Goal: Information Seeking & Learning: Learn about a topic

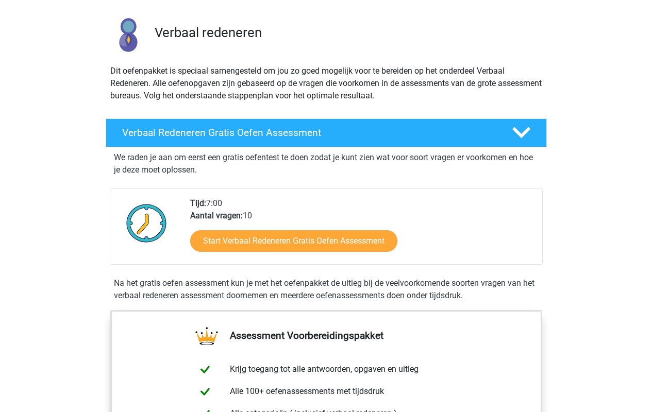
scroll to position [87, 0]
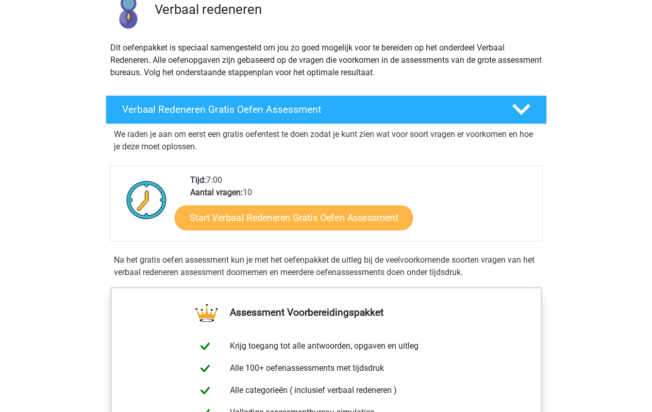
click at [299, 229] on link "Start Verbaal Redeneren Gratis Oefen Assessment" at bounding box center [294, 218] width 238 height 25
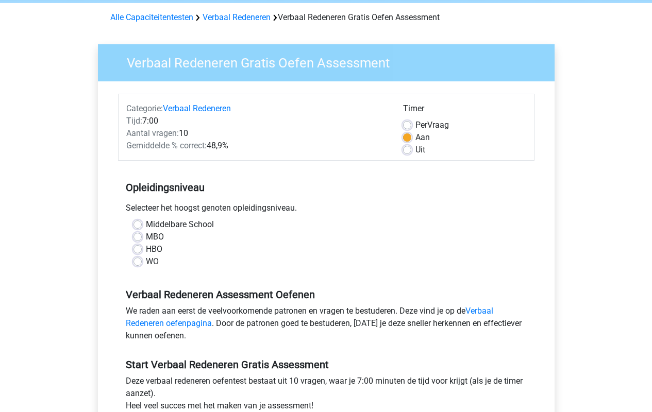
scroll to position [69, 0]
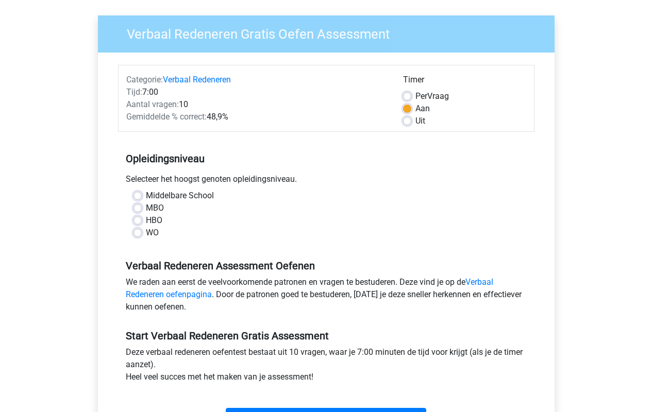
click at [131, 232] on div "Middelbare School MBO HBO WO" at bounding box center [326, 214] width 401 height 49
click at [146, 234] on label "WO" at bounding box center [152, 233] width 13 height 12
click at [135, 234] on input "WO" at bounding box center [137, 232] width 8 height 10
radio input "true"
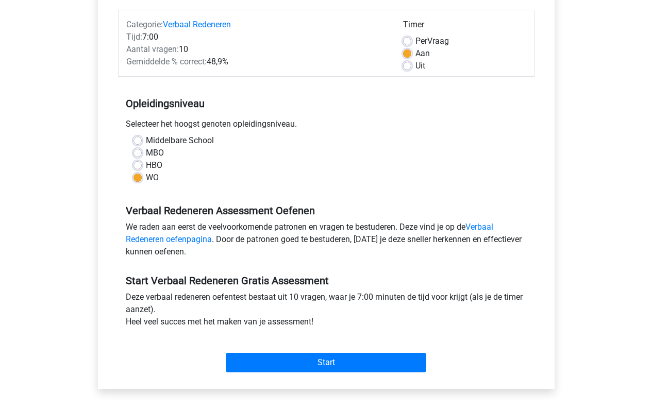
scroll to position [96, 0]
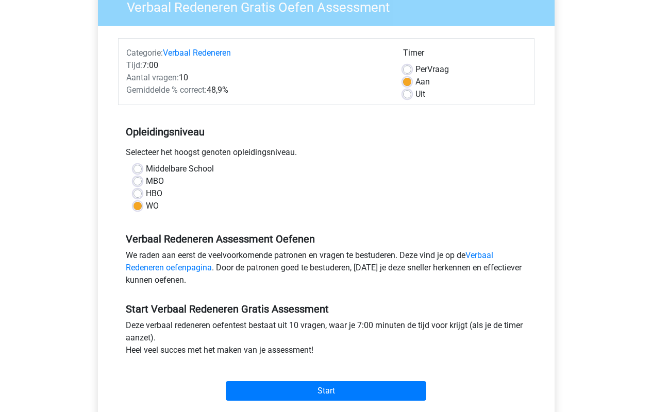
click at [415, 66] on label "Per Vraag" at bounding box center [431, 69] width 33 height 12
click at [405, 66] on input "Per Vraag" at bounding box center [407, 68] width 8 height 10
radio input "true"
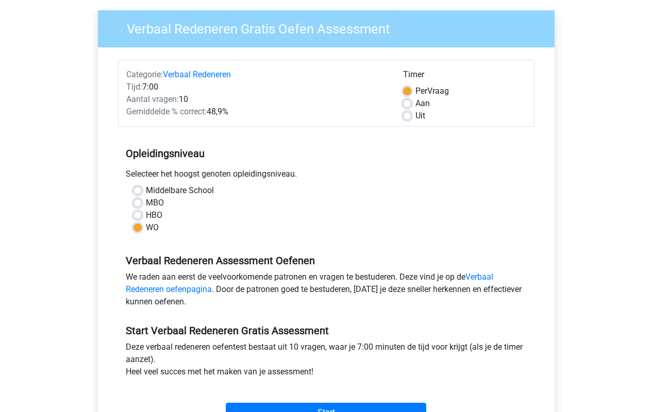
scroll to position [80, 0]
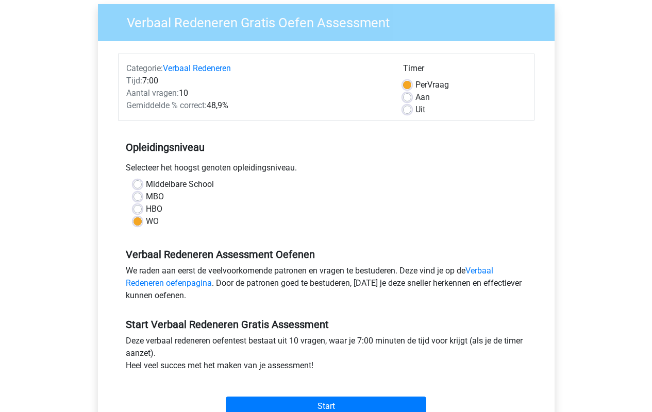
click at [415, 94] on label "Aan" at bounding box center [422, 97] width 14 height 12
click at [407, 94] on input "Aan" at bounding box center [407, 96] width 8 height 10
radio input "true"
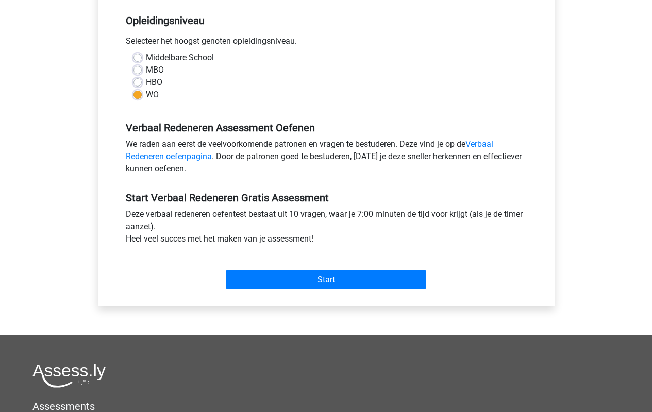
scroll to position [218, 0]
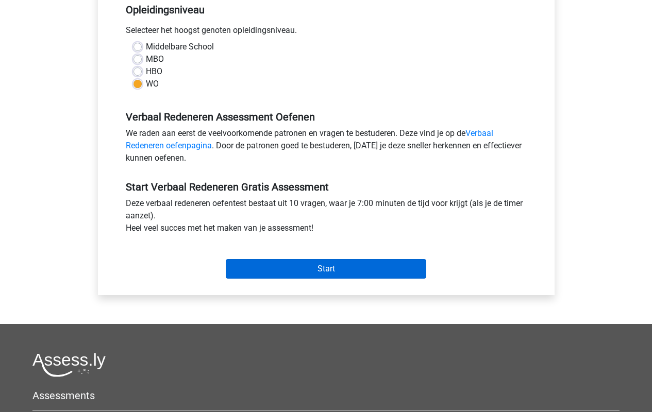
click at [329, 269] on input "Start" at bounding box center [326, 269] width 200 height 20
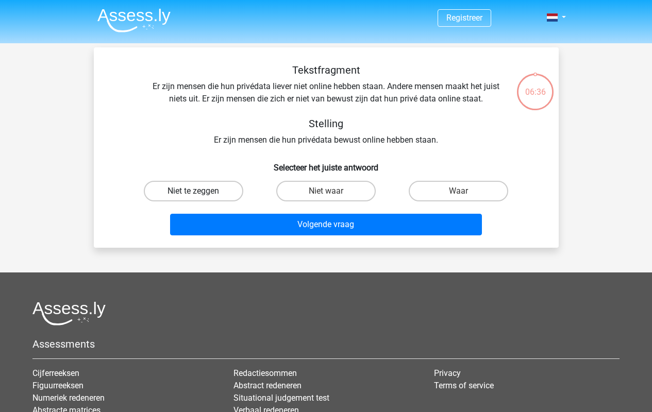
click at [198, 181] on label "Niet te zeggen" at bounding box center [193, 191] width 99 height 21
click at [198, 191] on input "Niet te zeggen" at bounding box center [196, 194] width 7 height 7
radio input "true"
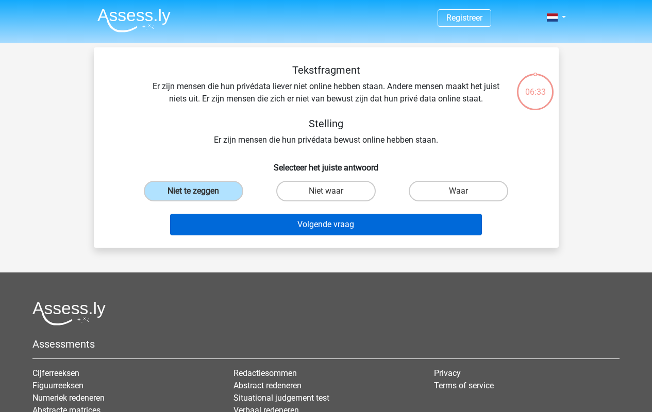
click at [332, 230] on button "Volgende vraag" at bounding box center [326, 225] width 312 height 22
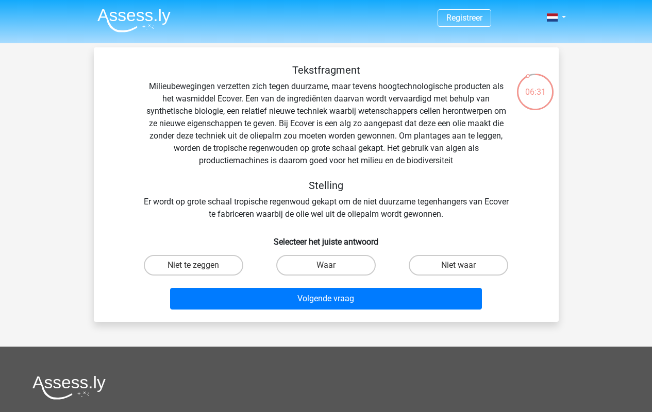
click at [288, 102] on div "Tekstfragment Milieubewegingen verzetten zich tegen duurzame, maar tevens hoogt…" at bounding box center [326, 142] width 432 height 157
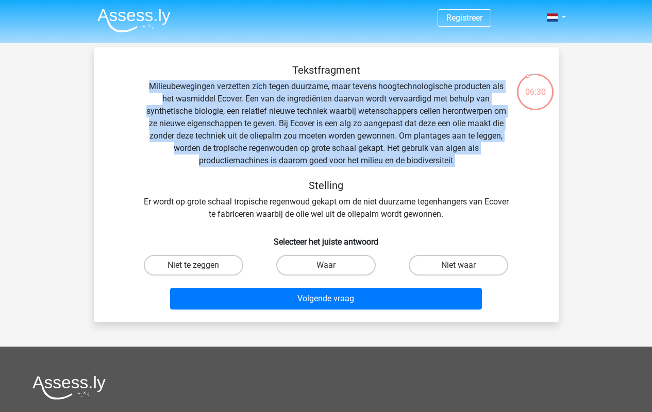
click at [313, 98] on div "Tekstfragment Milieubewegingen verzetten zich tegen duurzame, maar tevens hoogt…" at bounding box center [326, 142] width 432 height 157
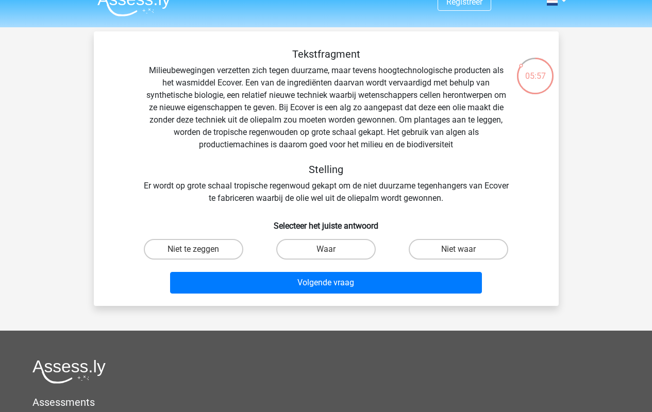
scroll to position [16, 0]
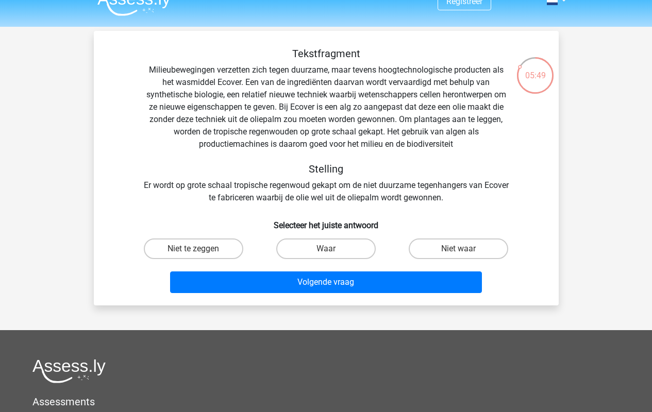
click at [315, 185] on div "Tekstfragment Milieubewegingen verzetten zich tegen duurzame, maar tevens hoogt…" at bounding box center [326, 125] width 432 height 157
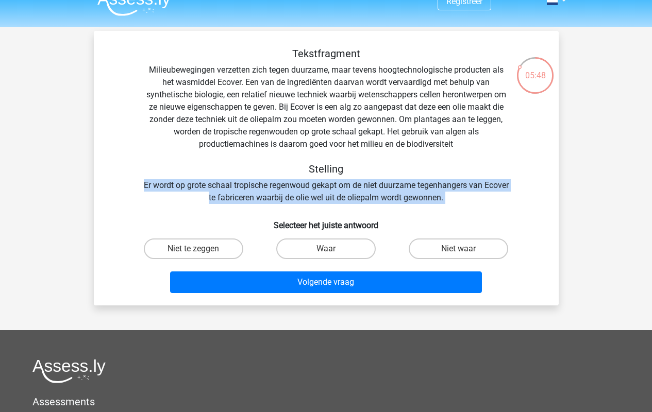
click at [339, 186] on div "Tekstfragment Milieubewegingen verzetten zich tegen duurzame, maar tevens hoogt…" at bounding box center [326, 125] width 432 height 157
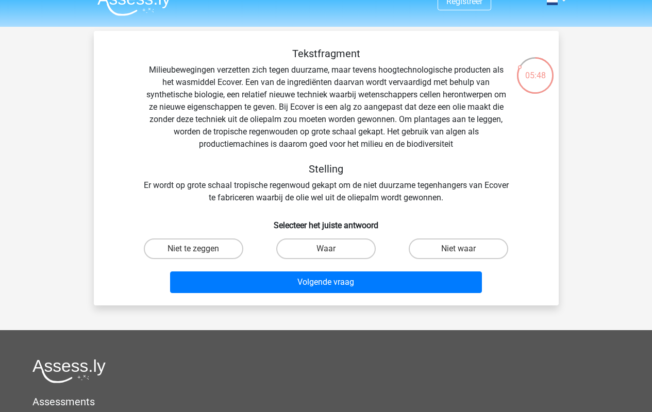
click at [339, 186] on div "Tekstfragment Milieubewegingen verzetten zich tegen duurzame, maar tevens hoogt…" at bounding box center [326, 125] width 432 height 157
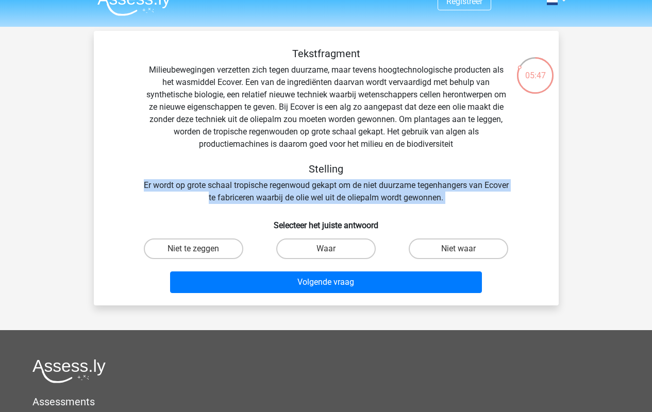
click at [371, 189] on div "Tekstfragment Milieubewegingen verzetten zich tegen duurzame, maar tevens hoogt…" at bounding box center [326, 125] width 432 height 157
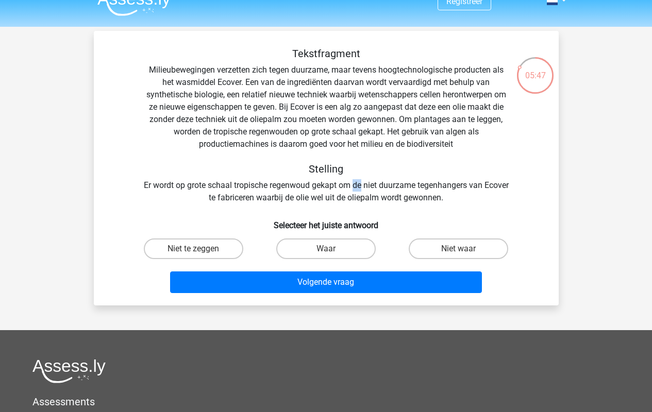
click at [371, 189] on div "Tekstfragment Milieubewegingen verzetten zich tegen duurzame, maar tevens hoogt…" at bounding box center [326, 125] width 432 height 157
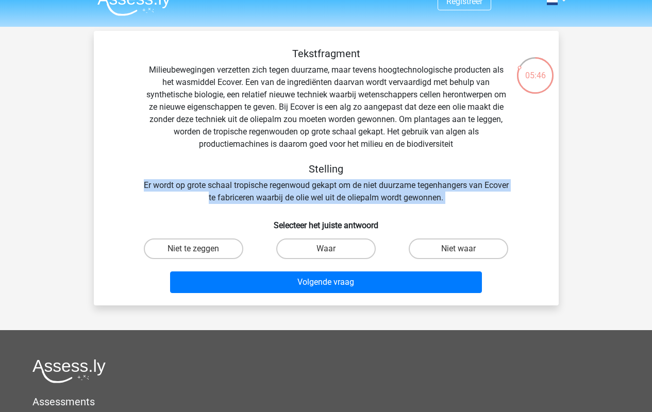
click at [390, 187] on div "Tekstfragment Milieubewegingen verzetten zich tegen duurzame, maar tevens hoogt…" at bounding box center [326, 125] width 432 height 157
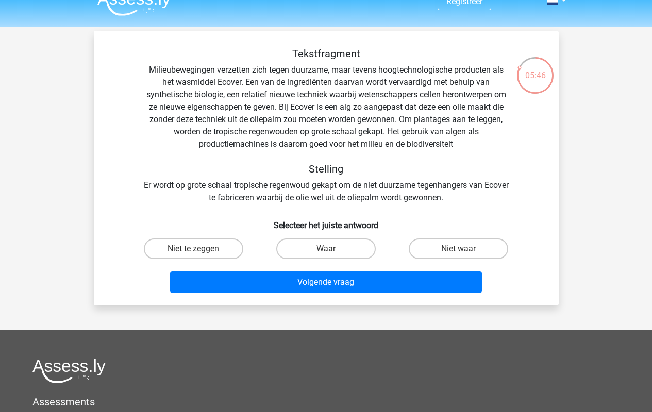
click at [390, 187] on div "Tekstfragment Milieubewegingen verzetten zich tegen duurzame, maar tevens hoogt…" at bounding box center [326, 125] width 432 height 157
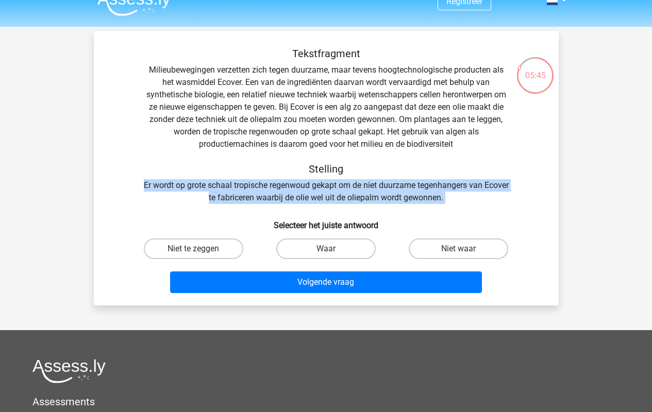
click at [390, 187] on div "Tekstfragment Milieubewegingen verzetten zich tegen duurzame, maar tevens hoogt…" at bounding box center [326, 125] width 432 height 157
click at [394, 200] on div "Tekstfragment Milieubewegingen verzetten zich tegen duurzame, maar tevens hoogt…" at bounding box center [326, 125] width 432 height 157
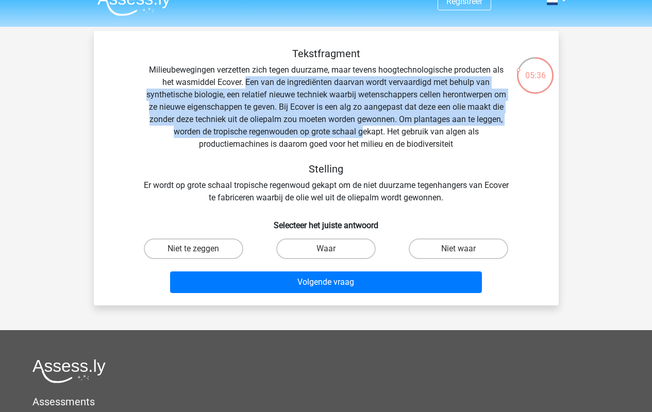
drag, startPoint x: 253, startPoint y: 83, endPoint x: 365, endPoint y: 137, distance: 124.0
click at [365, 137] on div "Tekstfragment Milieubewegingen verzetten zich tegen duurzame, maar tevens hoogt…" at bounding box center [326, 125] width 432 height 157
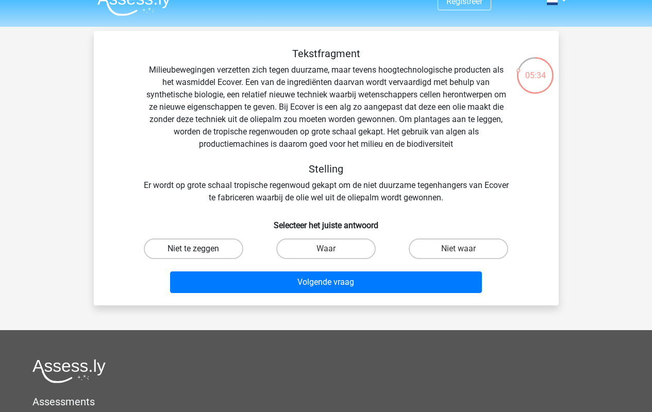
click at [210, 252] on label "Niet te zeggen" at bounding box center [193, 249] width 99 height 21
click at [200, 252] on input "Niet te zeggen" at bounding box center [196, 252] width 7 height 7
radio input "true"
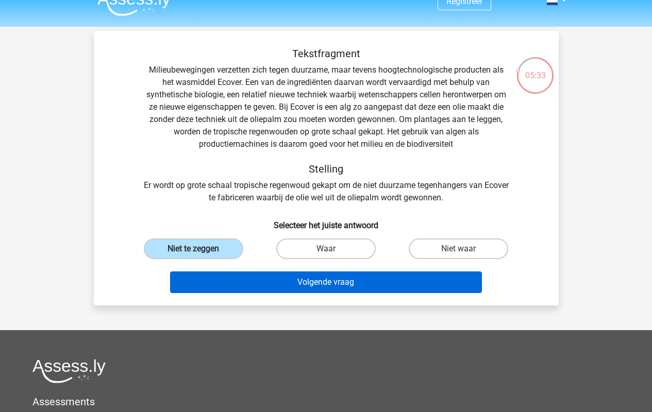
click at [298, 278] on button "Volgende vraag" at bounding box center [326, 283] width 312 height 22
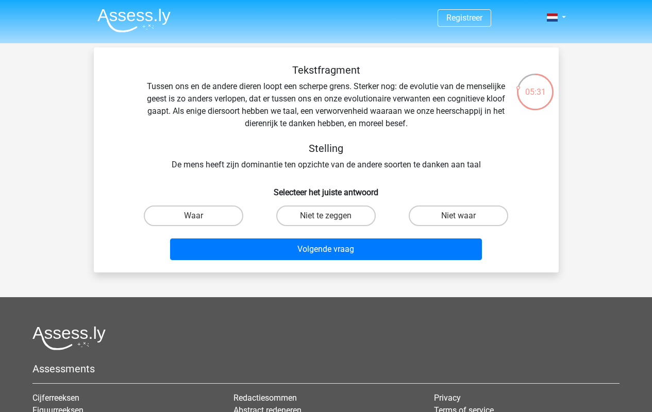
scroll to position [0, 0]
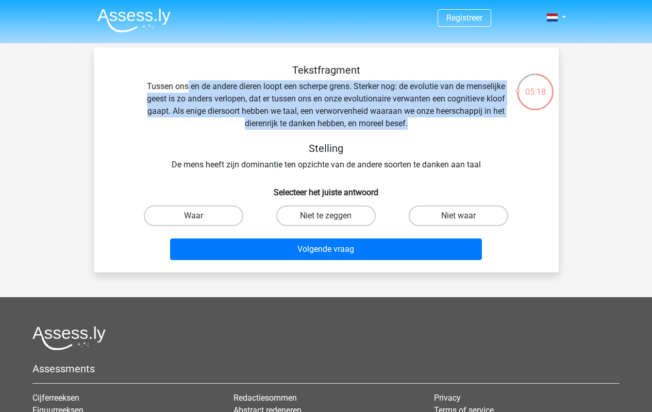
drag, startPoint x: 184, startPoint y: 81, endPoint x: 450, endPoint y: 118, distance: 267.9
click at [450, 118] on div "Tekstfragment Tussen ons en de andere dieren loopt een scherpe grens. Sterker n…" at bounding box center [326, 117] width 432 height 107
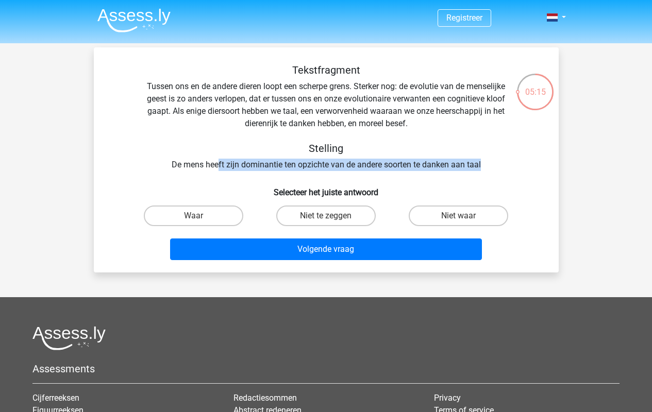
drag, startPoint x: 217, startPoint y: 160, endPoint x: 488, endPoint y: 163, distance: 270.1
click at [488, 163] on div "Tekstfragment Tussen ons en de andere dieren loopt een scherpe grens. Sterker n…" at bounding box center [326, 117] width 432 height 107
click at [249, 86] on div "Tekstfragment Tussen ons en de andere dieren loopt een scherpe grens. Sterker n…" at bounding box center [326, 117] width 432 height 107
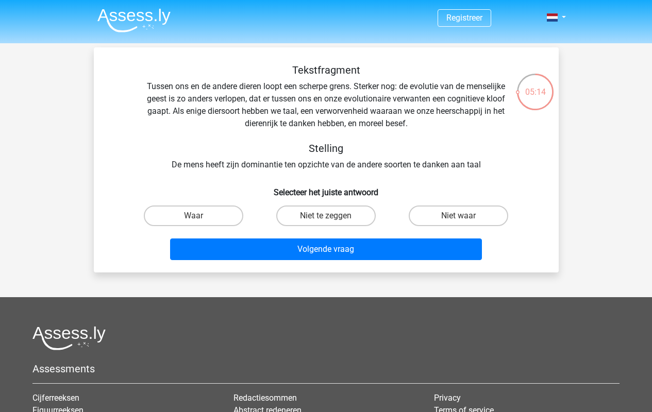
click at [249, 86] on div "Tekstfragment Tussen ons en de andere dieren loopt een scherpe grens. Sterker n…" at bounding box center [326, 117] width 432 height 107
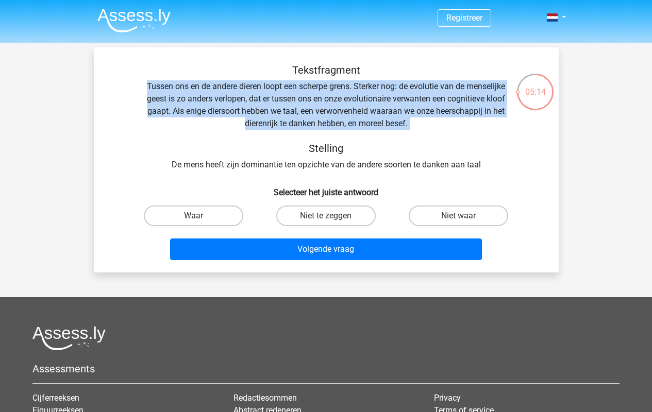
click at [224, 100] on div "Tekstfragment Tussen ons en de andere dieren loopt een scherpe grens. Sterker n…" at bounding box center [326, 117] width 432 height 107
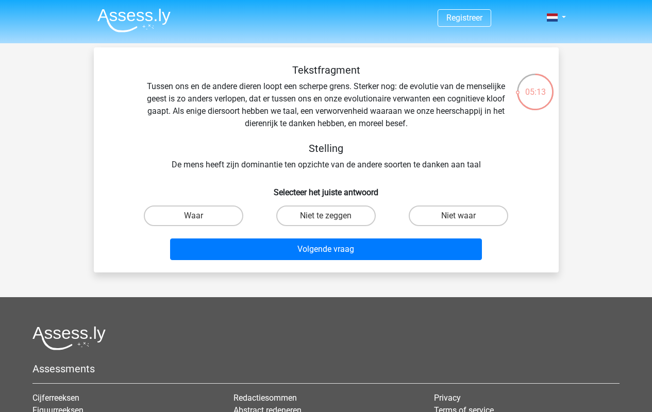
click at [224, 100] on div "Tekstfragment Tussen ons en de andere dieren loopt een scherpe grens. Sterker n…" at bounding box center [326, 117] width 432 height 107
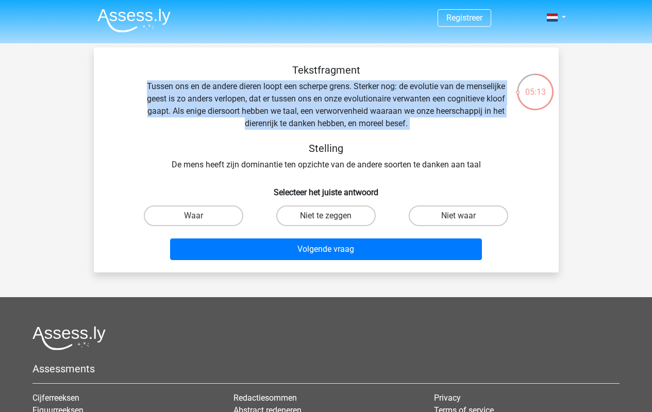
click at [258, 104] on div "Tekstfragment Tussen ons en de andere dieren loopt een scherpe grens. Sterker n…" at bounding box center [326, 117] width 432 height 107
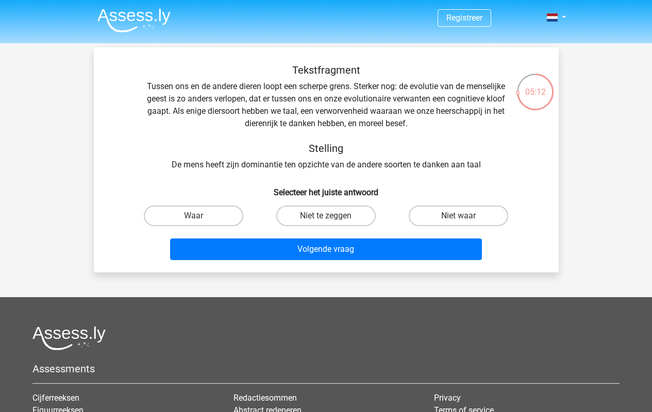
click at [293, 100] on div "Tekstfragment Tussen ons en de andere dieren loopt een scherpe grens. Sterker n…" at bounding box center [326, 117] width 432 height 107
click at [203, 110] on div "Tekstfragment Tussen ons en de andere dieren loopt een scherpe grens. Sterker n…" at bounding box center [326, 117] width 432 height 107
click at [181, 110] on div "Tekstfragment Tussen ons en de andere dieren loopt een scherpe grens. Sterker n…" at bounding box center [326, 117] width 432 height 107
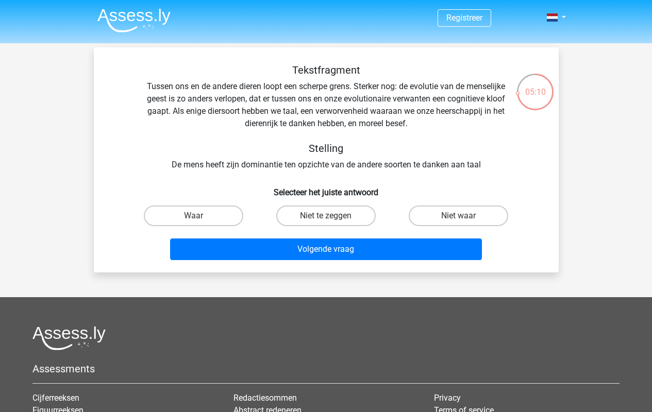
click at [181, 110] on div "Tekstfragment Tussen ons en de andere dieren loopt een scherpe grens. Sterker n…" at bounding box center [326, 117] width 432 height 107
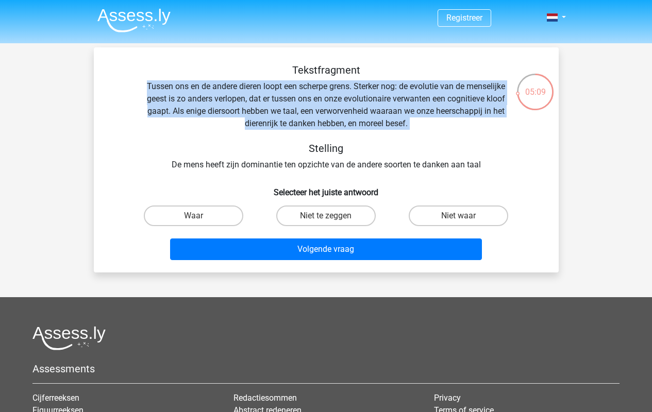
click at [243, 108] on div "Tekstfragment Tussen ons en de andere dieren loopt een scherpe grens. Sterker n…" at bounding box center [326, 117] width 432 height 107
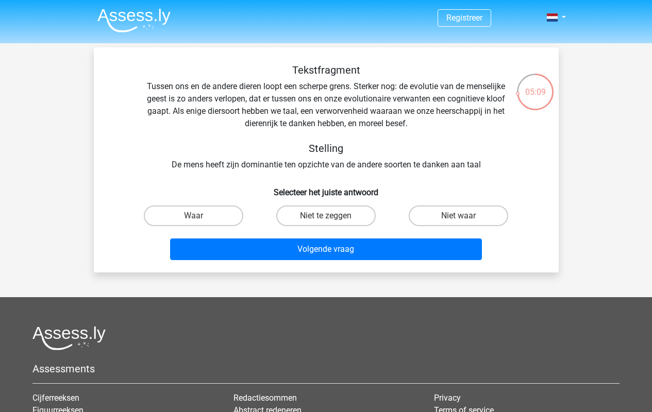
click at [243, 108] on div "Tekstfragment Tussen ons en de andere dieren loopt een scherpe grens. Sterker n…" at bounding box center [326, 117] width 432 height 107
click at [253, 106] on div "Tekstfragment Tussen ons en de andere dieren loopt een scherpe grens. Sterker n…" at bounding box center [326, 117] width 432 height 107
click at [286, 110] on div "Tekstfragment Tussen ons en de andere dieren loopt een scherpe grens. Sterker n…" at bounding box center [326, 117] width 432 height 107
click at [320, 110] on div "Tekstfragment Tussen ons en de andere dieren loopt een scherpe grens. Sterker n…" at bounding box center [326, 117] width 432 height 107
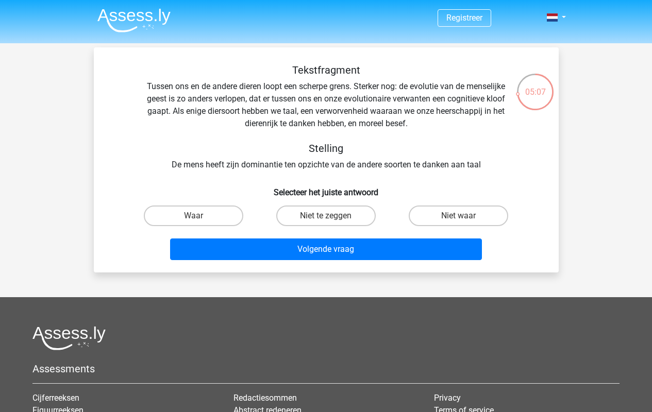
click at [320, 110] on div "Tekstfragment Tussen ons en de andere dieren loopt een scherpe grens. Sterker n…" at bounding box center [326, 117] width 432 height 107
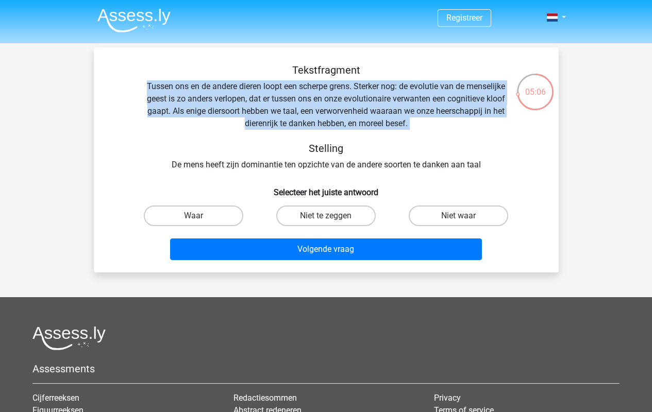
click at [371, 109] on div "Tekstfragment Tussen ons en de andere dieren loopt een scherpe grens. Sterker n…" at bounding box center [326, 117] width 432 height 107
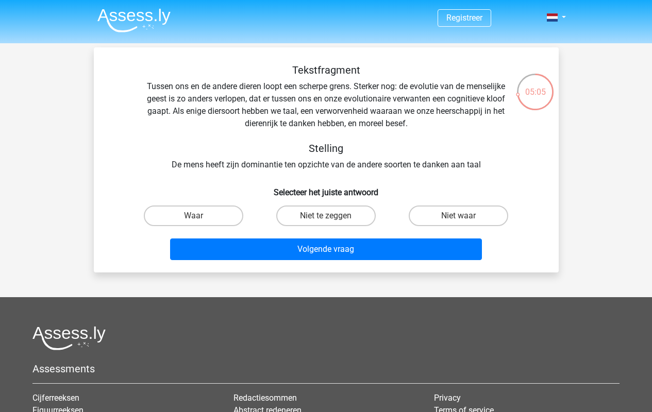
click at [371, 109] on div "Tekstfragment Tussen ons en de andere dieren loopt een scherpe grens. Sterker n…" at bounding box center [326, 117] width 432 height 107
click at [219, 213] on label "Waar" at bounding box center [193, 216] width 99 height 21
click at [200, 216] on input "Waar" at bounding box center [196, 219] width 7 height 7
radio input "true"
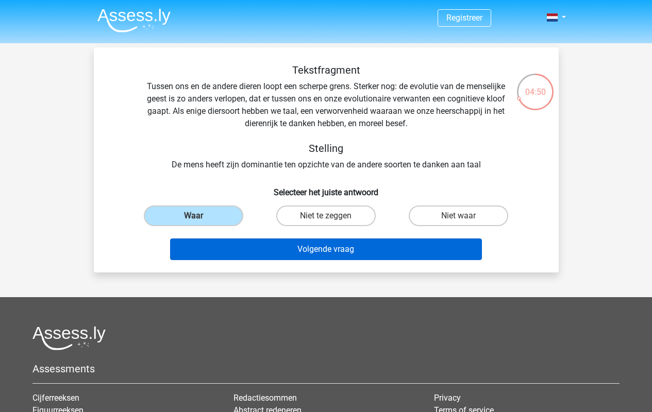
click at [371, 249] on button "Volgende vraag" at bounding box center [326, 250] width 312 height 22
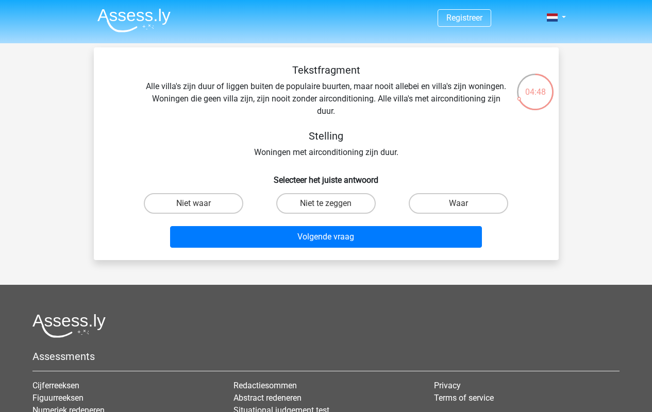
click at [162, 93] on div "Tekstfragment Alle villa's zijn duur of liggen buiten de populaire buurten, maa…" at bounding box center [326, 111] width 432 height 95
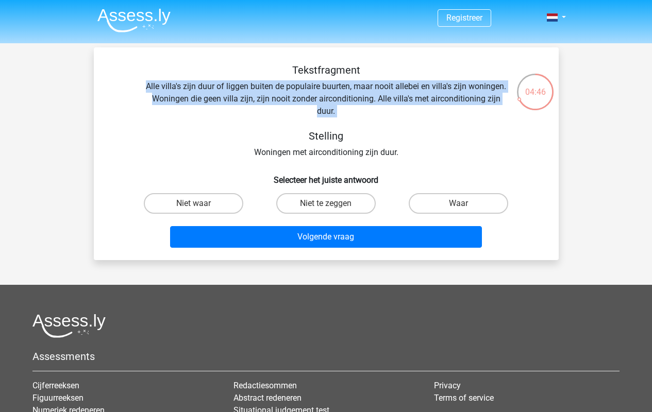
click at [213, 86] on div "Tekstfragment Alle villa's zijn duur of liggen buiten de populaire buurten, maa…" at bounding box center [326, 111] width 432 height 95
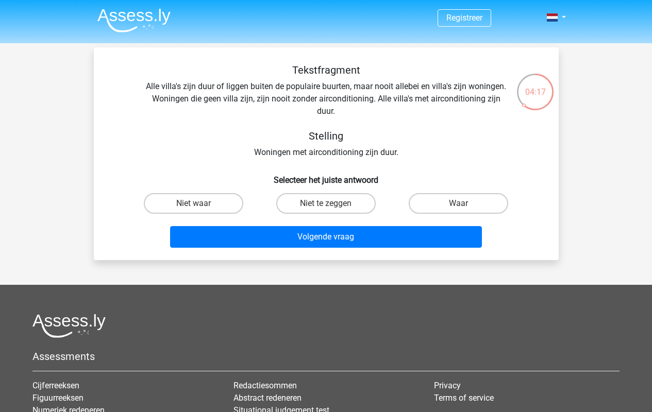
click at [380, 102] on div "Tekstfragment Alle villa's zijn duur of liggen buiten de populaire buurten, maa…" at bounding box center [326, 111] width 432 height 95
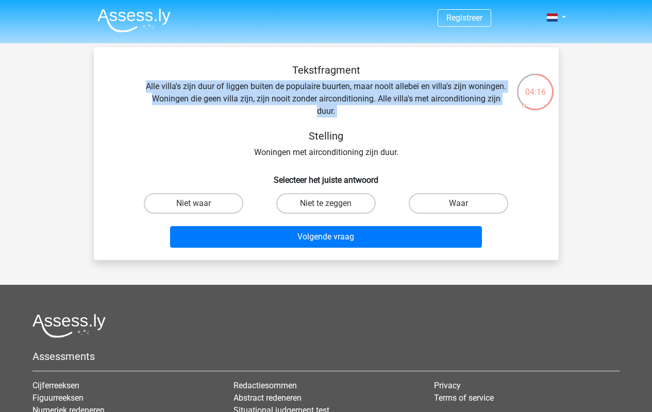
click at [380, 102] on div "Tekstfragment Alle villa's zijn duur of liggen buiten de populaire buurten, maa…" at bounding box center [326, 111] width 432 height 95
click at [387, 93] on div "Tekstfragment Alle villa's zijn duur of liggen buiten de populaire buurten, maa…" at bounding box center [326, 111] width 432 height 95
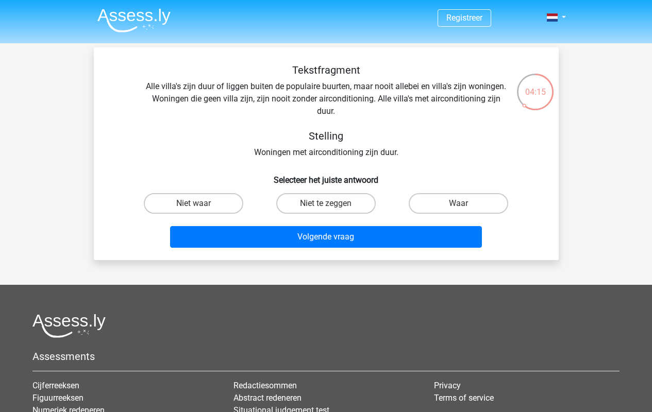
click at [387, 93] on div "Tekstfragment Alle villa's zijn duur of liggen buiten de populaire buurten, maa…" at bounding box center [326, 111] width 432 height 95
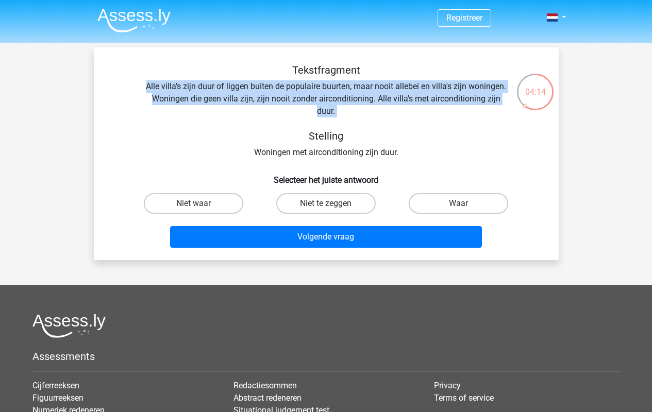
click at [379, 98] on div "Tekstfragment Alle villa's zijn duur of liggen buiten de populaire buurten, maa…" at bounding box center [326, 111] width 432 height 95
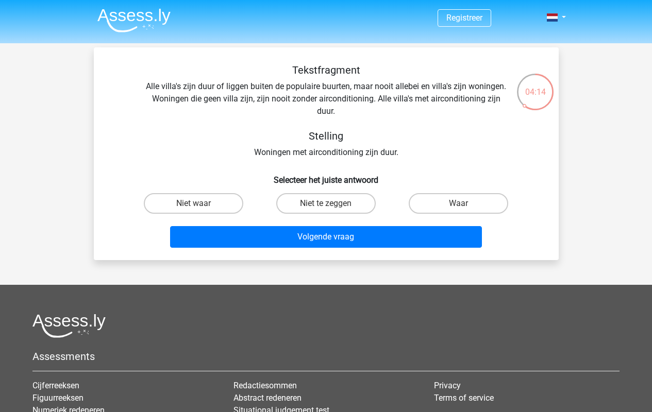
click at [379, 98] on div "Tekstfragment Alle villa's zijn duur of liggen buiten de populaire buurten, maa…" at bounding box center [326, 111] width 432 height 95
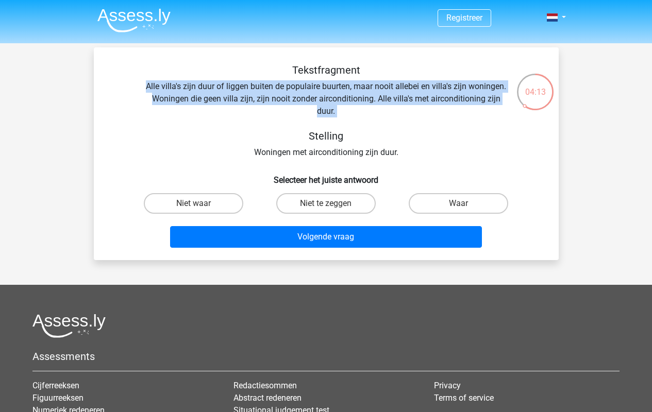
click at [326, 93] on div "Tekstfragment Alle villa's zijn duur of liggen buiten de populaire buurten, maa…" at bounding box center [326, 111] width 432 height 95
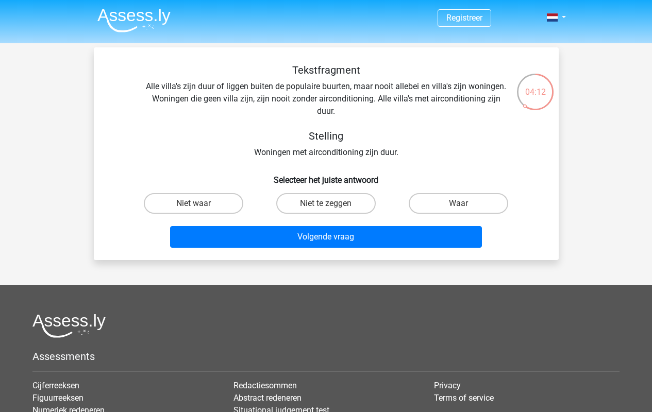
click at [326, 93] on div "Tekstfragment Alle villa's zijn duur of liggen buiten de populaire buurten, maa…" at bounding box center [326, 111] width 432 height 95
click at [299, 87] on div "Tekstfragment Alle villa's zijn duur of liggen buiten de populaire buurten, maa…" at bounding box center [326, 111] width 432 height 95
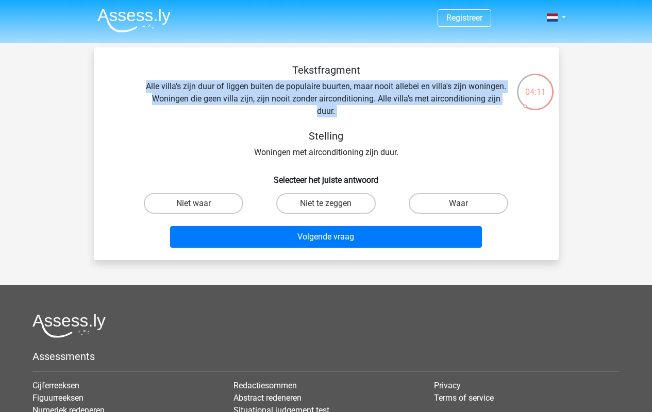
click at [299, 87] on div "Tekstfragment Alle villa's zijn duur of liggen buiten de populaire buurten, maa…" at bounding box center [326, 111] width 432 height 95
click at [298, 91] on div "Tekstfragment Alle villa's zijn duur of liggen buiten de populaire buurten, maa…" at bounding box center [326, 111] width 432 height 95
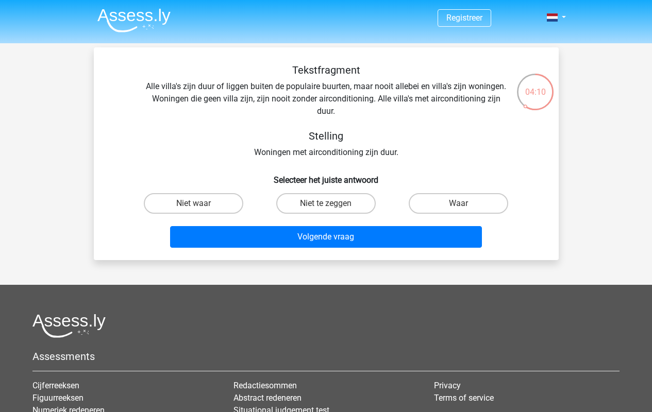
click at [298, 91] on div "Tekstfragment Alle villa's zijn duur of liggen buiten de populaire buurten, maa…" at bounding box center [326, 111] width 432 height 95
click at [312, 91] on div "Tekstfragment Alle villa's zijn duur of liggen buiten de populaire buurten, maa…" at bounding box center [326, 111] width 432 height 95
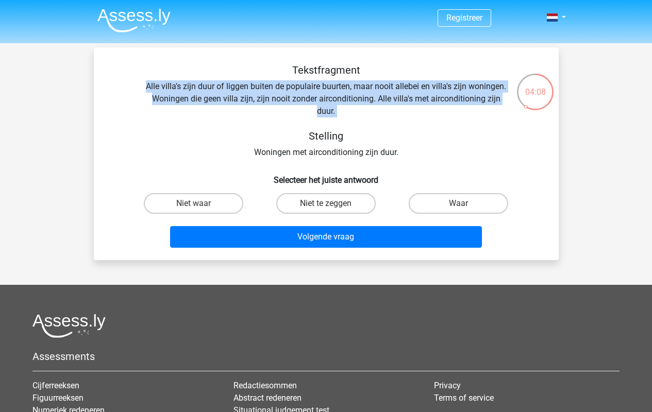
click at [318, 107] on div "Tekstfragment Alle villa's zijn duur of liggen buiten de populaire buurten, maa…" at bounding box center [326, 111] width 432 height 95
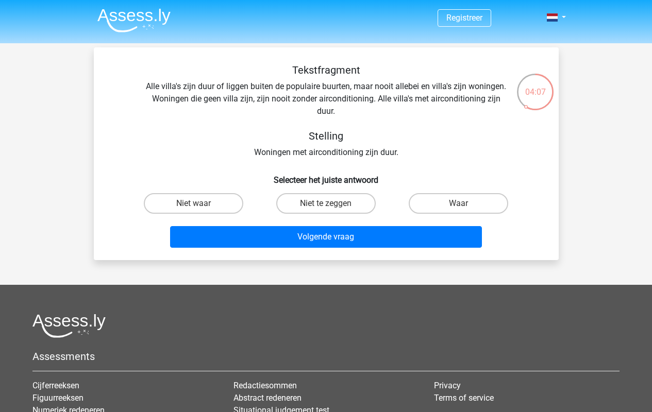
click at [318, 107] on div "Tekstfragment Alle villa's zijn duur of liggen buiten de populaire buurten, maa…" at bounding box center [326, 111] width 432 height 95
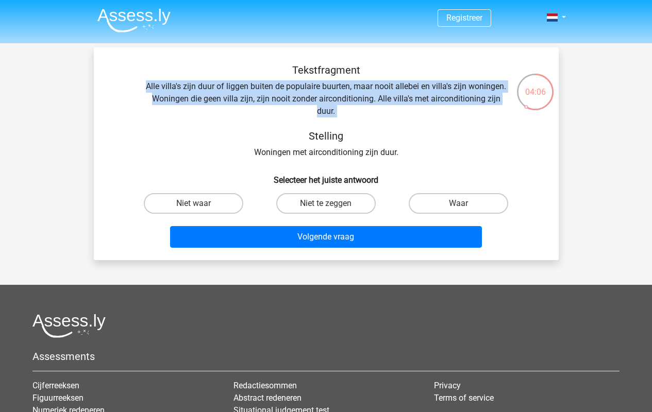
click at [334, 105] on div "Tekstfragment Alle villa's zijn duur of liggen buiten de populaire buurten, maa…" at bounding box center [326, 111] width 432 height 95
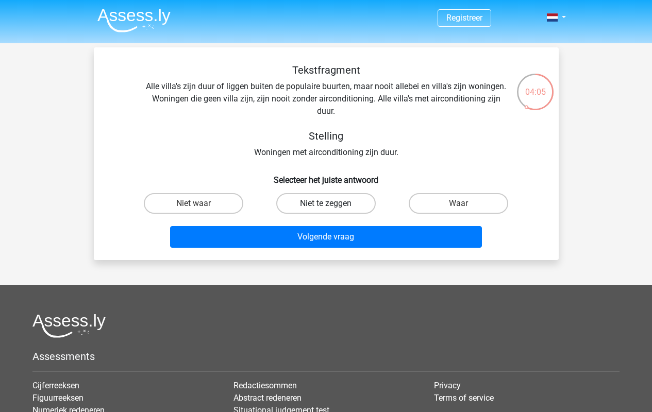
click at [329, 199] on label "Niet te zeggen" at bounding box center [325, 203] width 99 height 21
click at [329, 204] on input "Niet te zeggen" at bounding box center [329, 207] width 7 height 7
radio input "true"
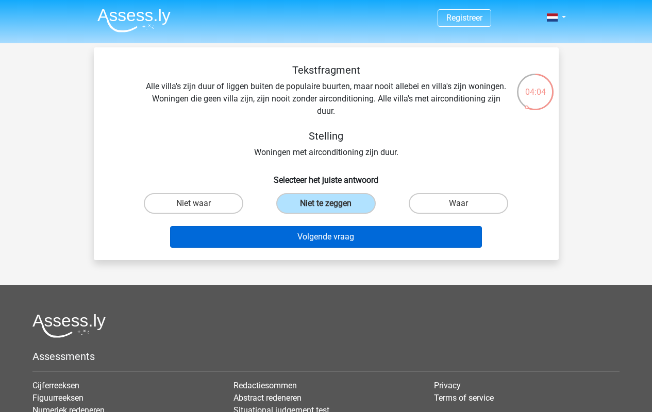
click at [346, 242] on button "Volgende vraag" at bounding box center [326, 237] width 312 height 22
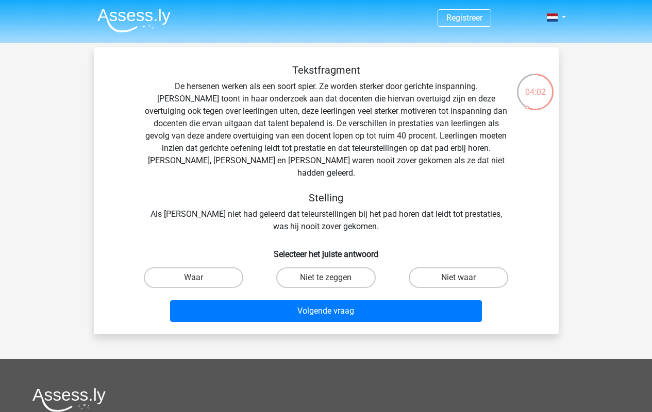
click at [259, 88] on div "Tekstfragment De hersenen werken als een soort spier. Ze worden sterker door ge…" at bounding box center [326, 148] width 432 height 169
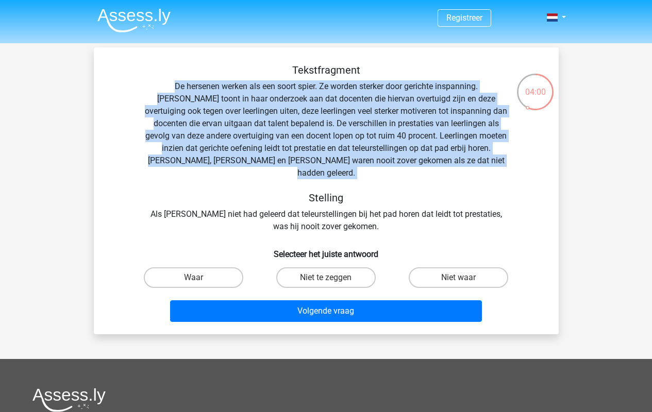
click at [287, 94] on div "Tekstfragment De hersenen werken als een soort spier. Ze worden sterker door ge…" at bounding box center [326, 148] width 432 height 169
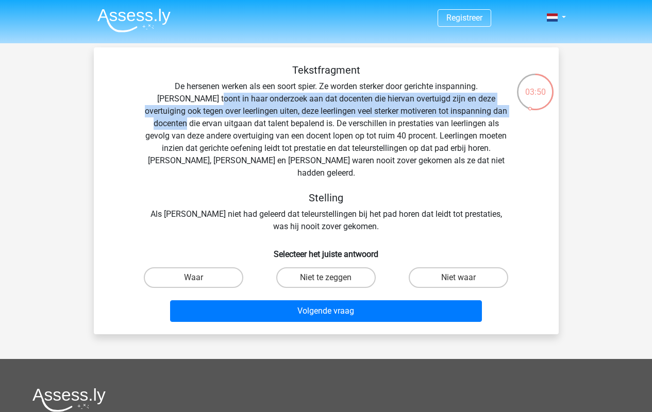
drag, startPoint x: 150, startPoint y: 98, endPoint x: 452, endPoint y: 106, distance: 302.1
click at [483, 106] on div "Tekstfragment De hersenen werken als een soort spier. Ze worden sterker door ge…" at bounding box center [326, 148] width 432 height 169
click at [357, 85] on div "Tekstfragment De hersenen werken als een soort spier. Ze worden sterker door ge…" at bounding box center [326, 148] width 432 height 169
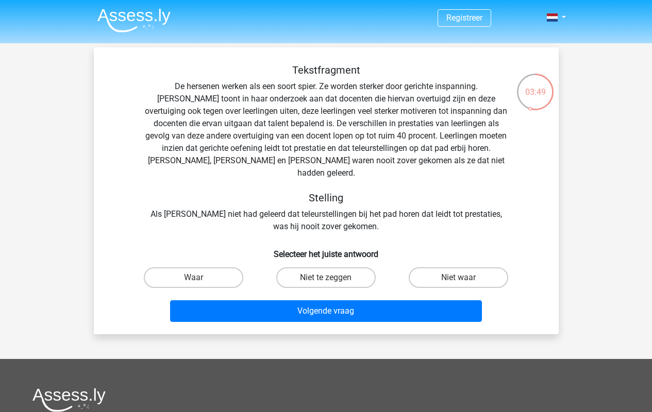
click at [357, 85] on div "Tekstfragment De hersenen werken als een soort spier. Ze worden sterker door ge…" at bounding box center [326, 148] width 432 height 169
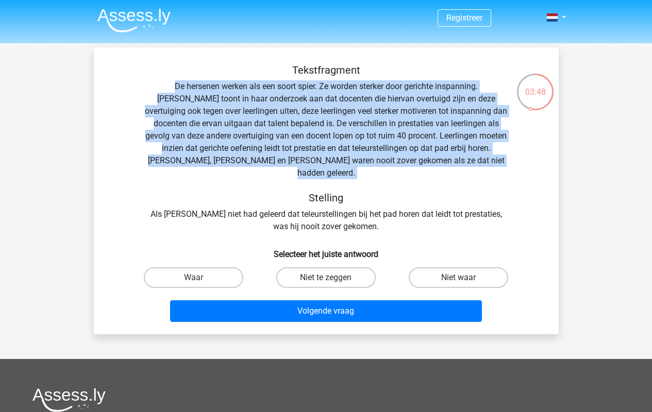
click at [357, 85] on div "Tekstfragment De hersenen werken als een soort spier. Ze worden sterker door ge…" at bounding box center [326, 148] width 432 height 169
click at [338, 85] on div "Tekstfragment De hersenen werken als een soort spier. Ze worden sterker door ge…" at bounding box center [326, 148] width 432 height 169
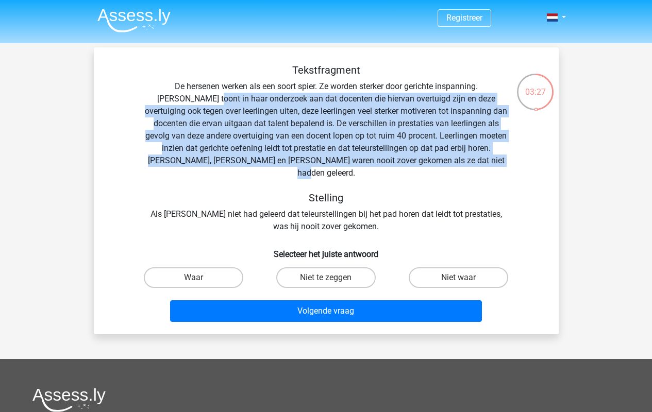
drag, startPoint x: 153, startPoint y: 95, endPoint x: 473, endPoint y: 158, distance: 326.3
click at [473, 158] on div "Tekstfragment De hersenen werken als een soort spier. Ze worden sterker door ge…" at bounding box center [326, 148] width 432 height 169
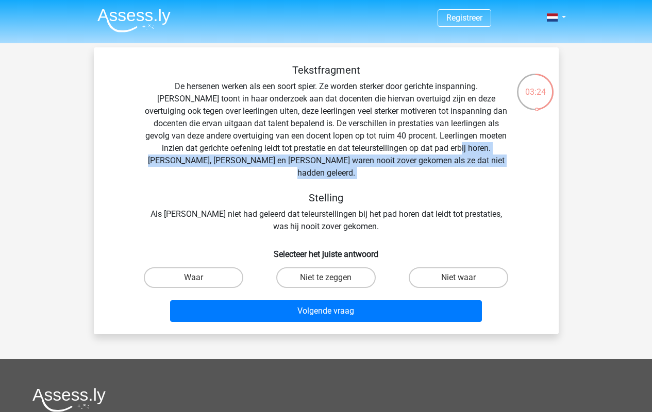
drag, startPoint x: 473, startPoint y: 158, endPoint x: 405, endPoint y: 146, distance: 69.1
click at [405, 146] on div "Tekstfragment De hersenen werken als een soort spier. Ze worden sterker door ge…" at bounding box center [326, 148] width 432 height 169
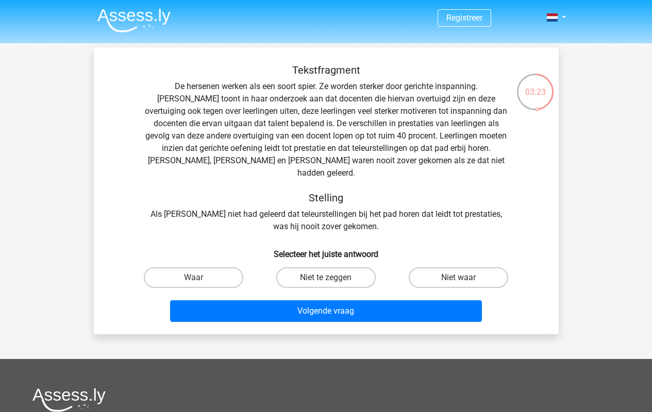
click at [427, 152] on div "Tekstfragment De hersenen werken als een soort spier. Ze worden sterker door ge…" at bounding box center [326, 148] width 432 height 169
click at [466, 152] on div "Tekstfragment De hersenen werken als een soort spier. Ze worden sterker door ge…" at bounding box center [326, 148] width 432 height 169
click at [204, 267] on label "Waar" at bounding box center [193, 277] width 99 height 21
click at [200, 278] on input "Waar" at bounding box center [196, 281] width 7 height 7
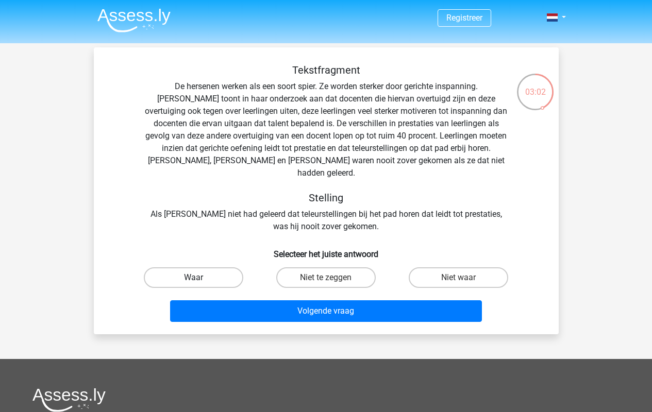
radio input "true"
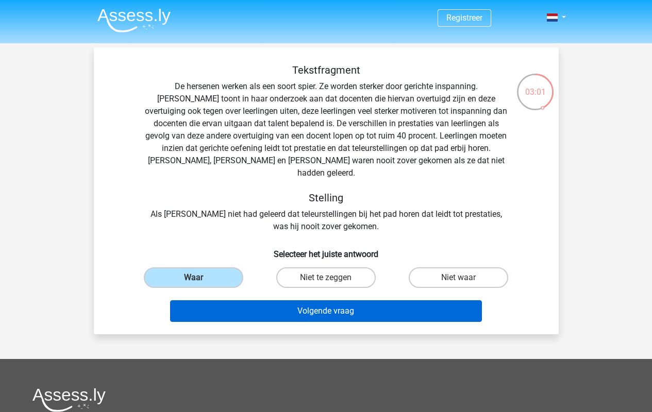
click at [247, 300] on button "Volgende vraag" at bounding box center [326, 311] width 312 height 22
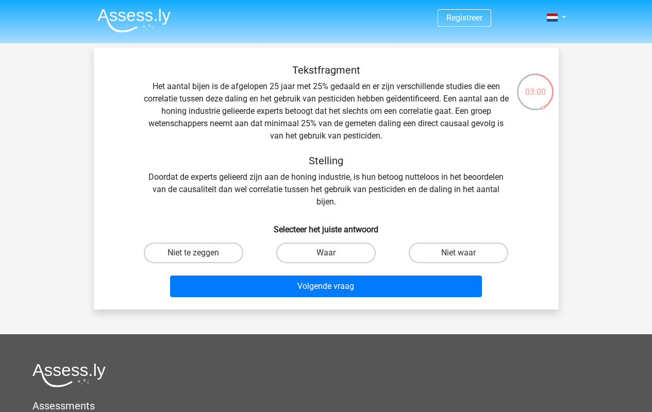
click at [275, 94] on div "Tekstfragment Het aantal bijen is de afgelopen 25 jaar met 25% gedaald en er zi…" at bounding box center [326, 136] width 432 height 144
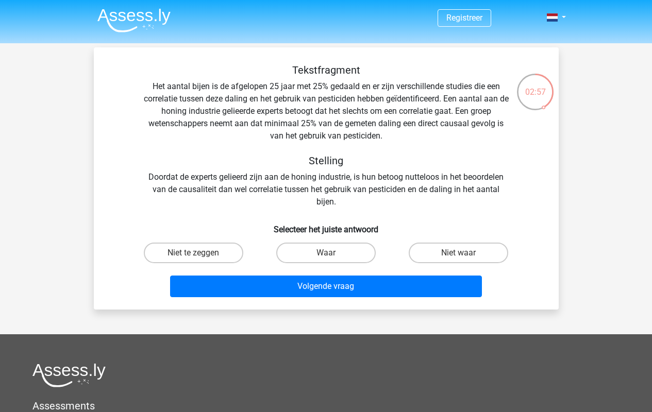
click at [275, 94] on div "Tekstfragment Het aantal bijen is de afgelopen 25 jaar met 25% gedaald en er zi…" at bounding box center [326, 136] width 432 height 144
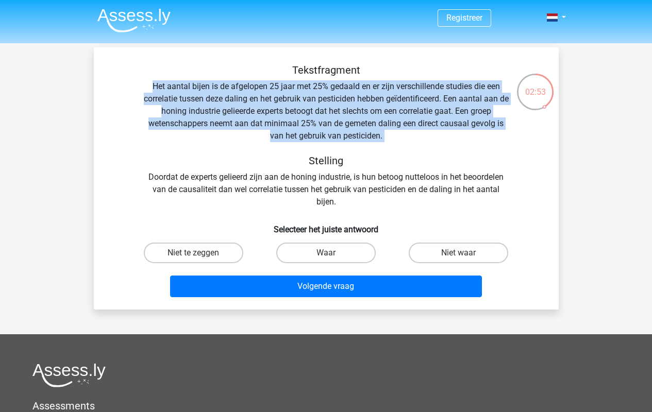
click at [275, 94] on div "Tekstfragment Het aantal bijen is de afgelopen 25 jaar met 25% gedaald en er zi…" at bounding box center [326, 136] width 432 height 144
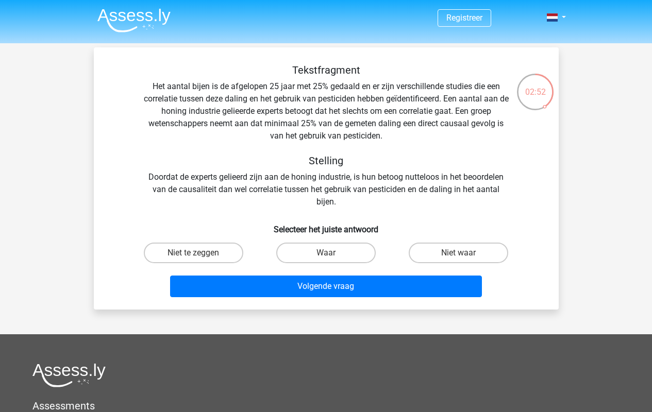
click at [264, 108] on div "Tekstfragment Het aantal bijen is de afgelopen 25 jaar met 25% gedaald en er zi…" at bounding box center [326, 136] width 432 height 144
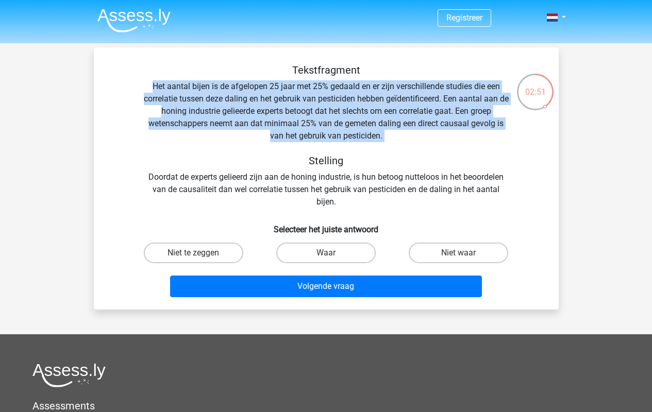
click at [264, 108] on div "Tekstfragment Het aantal bijen is de afgelopen 25 jaar met 25% gedaald en er zi…" at bounding box center [326, 136] width 432 height 144
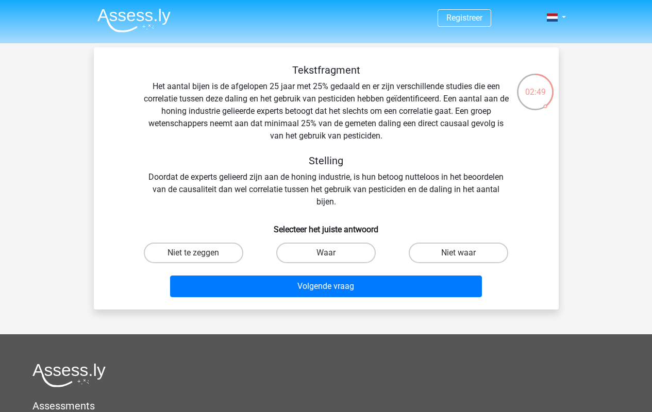
click at [264, 108] on div "Tekstfragment Het aantal bijen is de afgelopen 25 jaar met 25% gedaald en er zi…" at bounding box center [326, 136] width 432 height 144
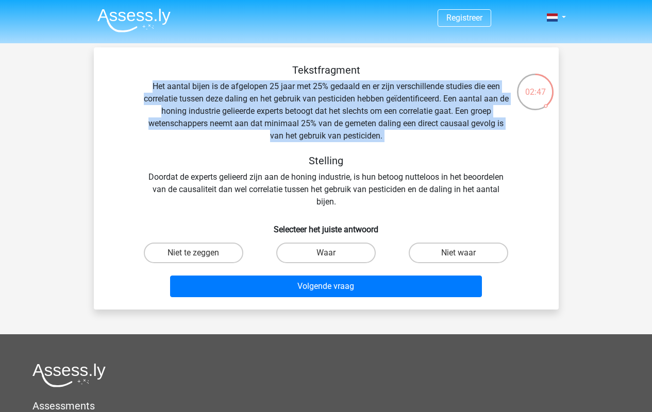
click at [268, 114] on div "Tekstfragment Het aantal bijen is de afgelopen 25 jaar met 25% gedaald en er zi…" at bounding box center [326, 136] width 432 height 144
drag, startPoint x: 286, startPoint y: 87, endPoint x: 399, endPoint y: 129, distance: 120.8
click at [399, 129] on div "Tekstfragment Het aantal bijen is de afgelopen 25 jaar met 25% gedaald en er zi…" at bounding box center [326, 136] width 432 height 144
click at [237, 180] on div "Tekstfragment Het aantal bijen is de afgelopen 25 jaar met 25% gedaald en er zi…" at bounding box center [326, 136] width 432 height 144
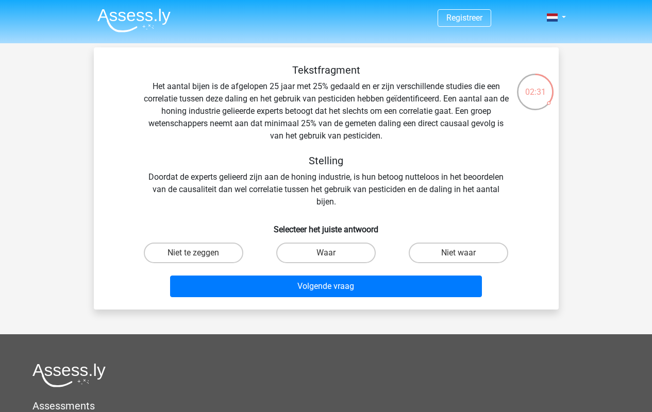
click at [237, 180] on div "Tekstfragment Het aantal bijen is de afgelopen 25 jaar met 25% gedaald en er zi…" at bounding box center [326, 136] width 432 height 144
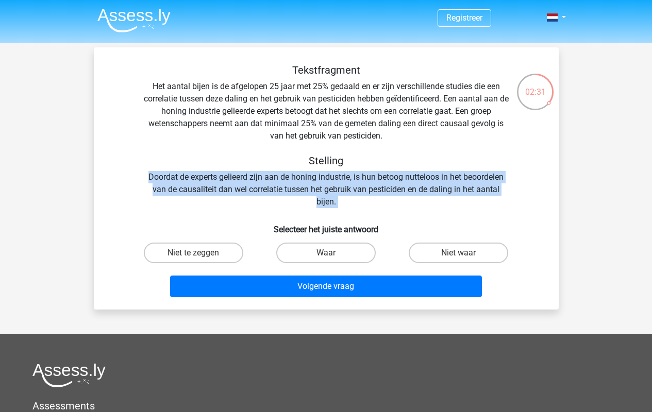
click at [237, 180] on div "Tekstfragment Het aantal bijen is de afgelopen 25 jaar met 25% gedaald en er zi…" at bounding box center [326, 136] width 432 height 144
click at [275, 176] on div "Tekstfragment Het aantal bijen is de afgelopen 25 jaar met 25% gedaald en er zi…" at bounding box center [326, 136] width 432 height 144
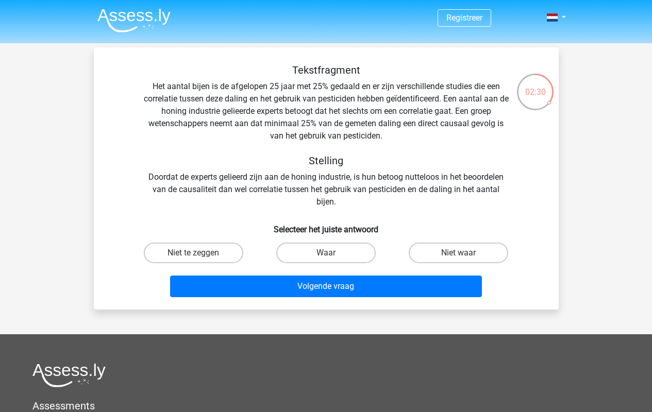
click at [275, 176] on div "Tekstfragment Het aantal bijen is de afgelopen 25 jaar met 25% gedaald en er zi…" at bounding box center [326, 136] width 432 height 144
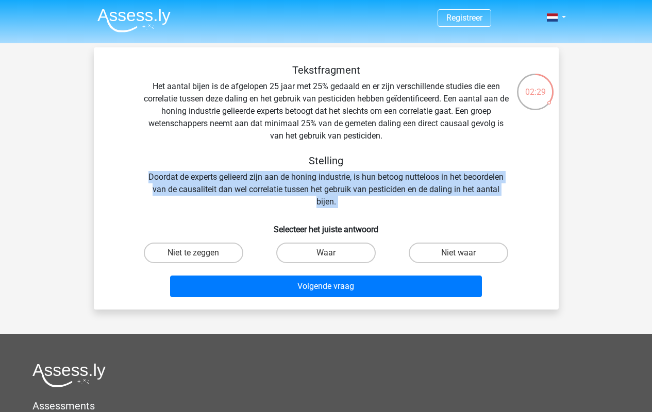
click at [290, 178] on div "Tekstfragment Het aantal bijen is de afgelopen 25 jaar met 25% gedaald en er zi…" at bounding box center [326, 136] width 432 height 144
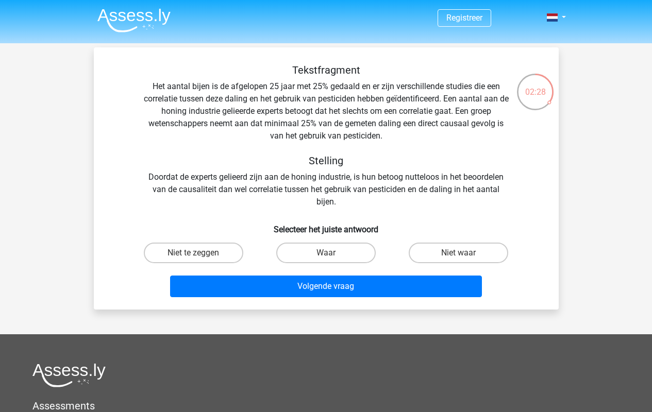
click at [290, 178] on div "Tekstfragment Het aantal bijen is de afgelopen 25 jaar met 25% gedaald en er zi…" at bounding box center [326, 136] width 432 height 144
click at [192, 171] on div "Tekstfragment Het aantal bijen is de afgelopen 25 jaar met 25% gedaald en er zi…" at bounding box center [326, 136] width 432 height 144
click at [158, 181] on div "Tekstfragment Het aantal bijen is de afgelopen 25 jaar met 25% gedaald en er zi…" at bounding box center [326, 136] width 432 height 144
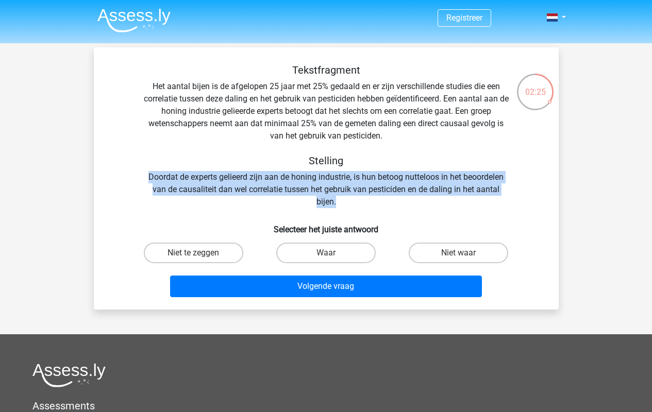
drag, startPoint x: 139, startPoint y: 174, endPoint x: 364, endPoint y: 199, distance: 226.6
click at [364, 199] on div "Tekstfragment Het aantal bijen is de afgelopen 25 jaar met 25% gedaald en er zi…" at bounding box center [326, 136] width 432 height 144
click at [192, 255] on label "Niet te zeggen" at bounding box center [193, 253] width 99 height 21
click at [193, 255] on input "Niet te zeggen" at bounding box center [196, 256] width 7 height 7
radio input "true"
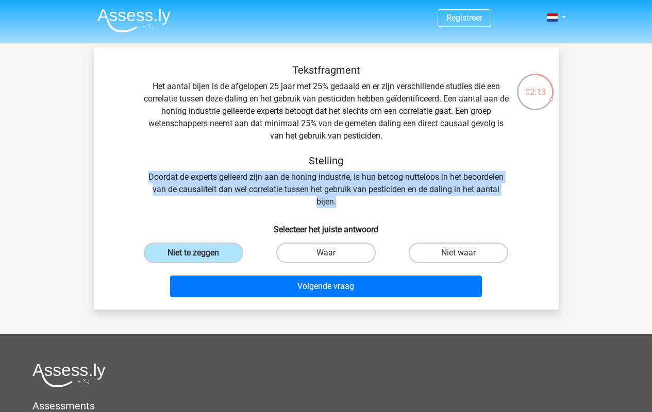
click at [305, 193] on div "Tekstfragment Het aantal bijen is de afgelopen 25 jaar met 25% gedaald en er zi…" at bounding box center [326, 136] width 432 height 144
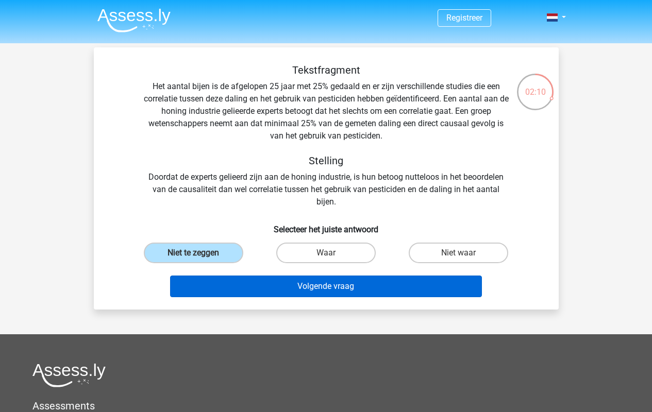
click at [309, 278] on button "Volgende vraag" at bounding box center [326, 287] width 312 height 22
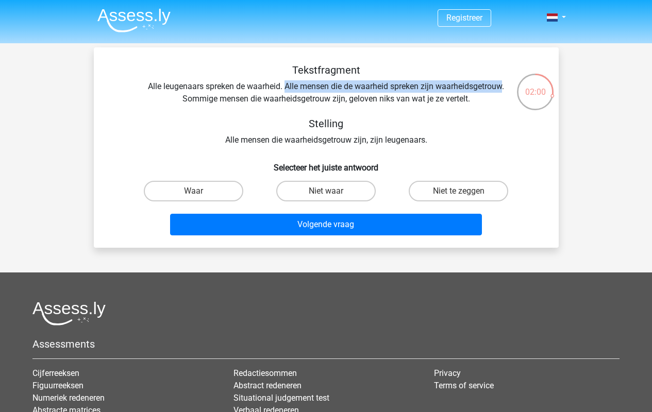
drag, startPoint x: 284, startPoint y: 85, endPoint x: 504, endPoint y: 85, distance: 219.5
click at [504, 85] on div "Tekstfragment Alle leugenaars spreken de waarheid. Alle mensen die de waarheid …" at bounding box center [326, 105] width 432 height 82
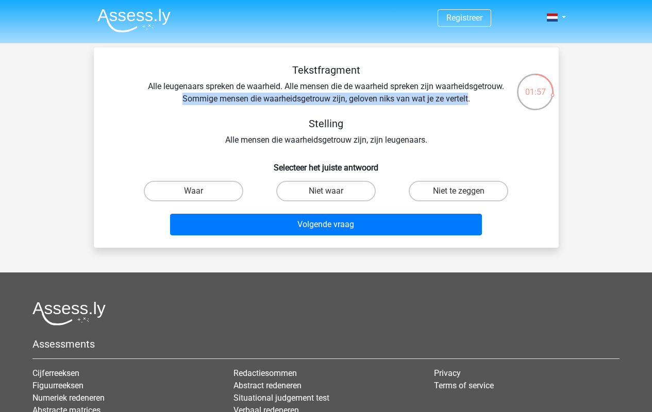
drag, startPoint x: 187, startPoint y: 94, endPoint x: 467, endPoint y: 96, distance: 280.4
click at [467, 96] on div "Tekstfragment Alle leugenaars spreken de waarheid. Alle mensen die de waarheid …" at bounding box center [326, 105] width 432 height 82
drag, startPoint x: 476, startPoint y: 93, endPoint x: 173, endPoint y: 99, distance: 303.1
click at [173, 99] on div "Tekstfragment Alle leugenaars spreken de waarheid. Alle mensen die de waarheid …" at bounding box center [326, 105] width 432 height 82
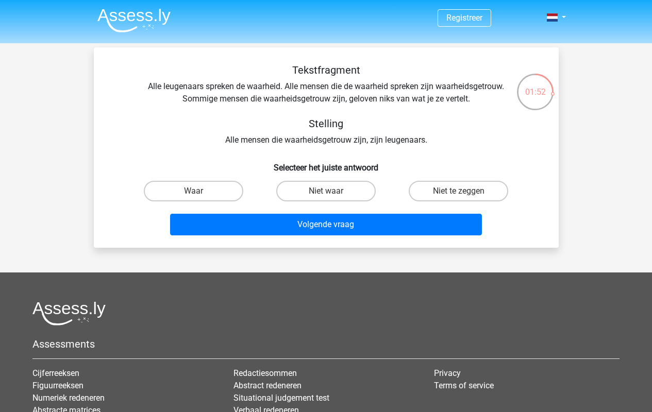
click at [173, 99] on div "Tekstfragment Alle leugenaars spreken de waarheid. Alle mensen die de waarheid …" at bounding box center [326, 105] width 432 height 82
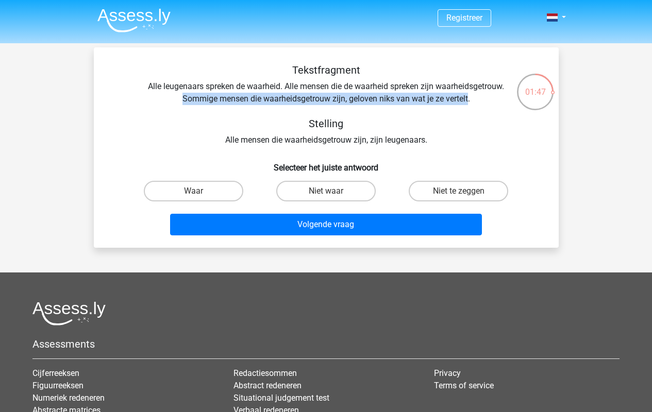
drag, startPoint x: 173, startPoint y: 99, endPoint x: 465, endPoint y: 94, distance: 292.2
click at [465, 94] on div "Tekstfragment Alle leugenaars spreken de waarheid. Alle mensen die de waarheid …" at bounding box center [326, 105] width 432 height 82
drag, startPoint x: 482, startPoint y: 100, endPoint x: 444, endPoint y: 86, distance: 40.8
click at [444, 86] on div "Tekstfragment Alle leugenaars spreken de waarheid. Alle mensen die de waarheid …" at bounding box center [326, 105] width 432 height 82
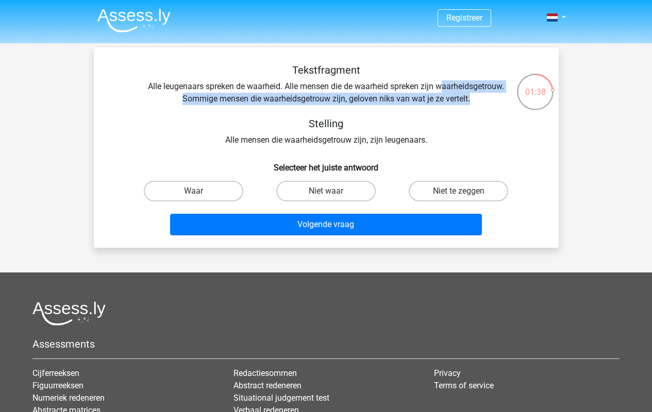
click at [460, 83] on div "Tekstfragment Alle leugenaars spreken de waarheid. Alle mensen die de waarheid …" at bounding box center [326, 105] width 432 height 82
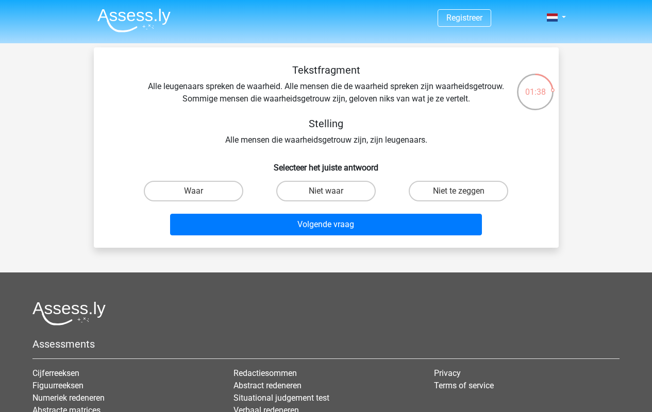
click at [460, 83] on div "Tekstfragment Alle leugenaars spreken de waarheid. Alle mensen die de waarheid …" at bounding box center [326, 105] width 432 height 82
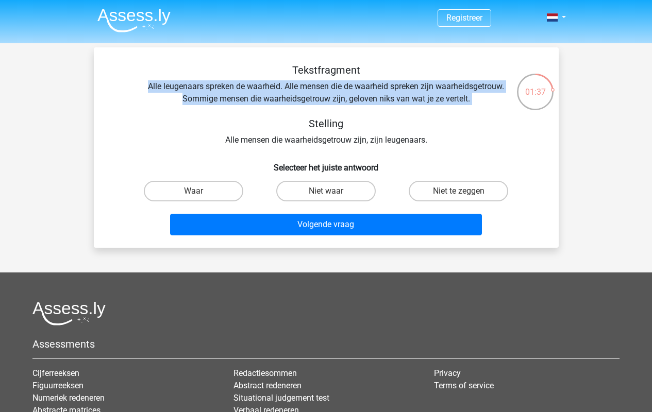
click at [449, 88] on div "Tekstfragment Alle leugenaars spreken de waarheid. Alle mensen die de waarheid …" at bounding box center [326, 105] width 432 height 82
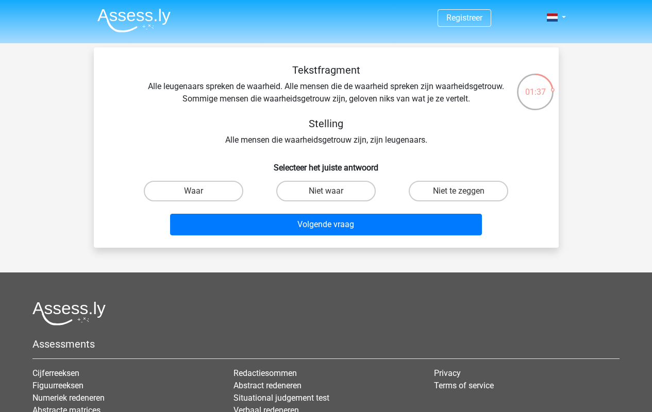
click at [449, 88] on div "Tekstfragment Alle leugenaars spreken de waarheid. Alle mensen die de waarheid …" at bounding box center [326, 105] width 432 height 82
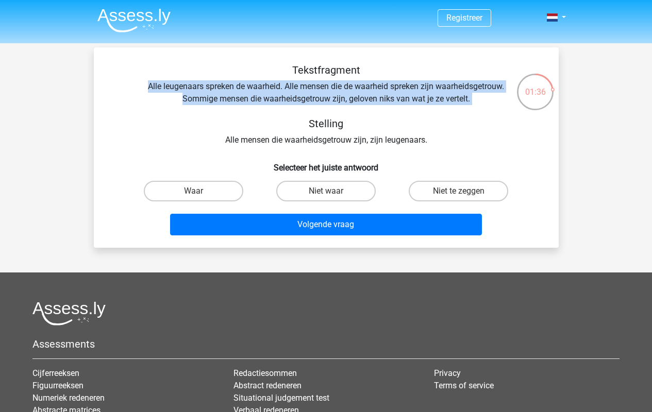
click at [449, 88] on div "Tekstfragment Alle leugenaars spreken de waarheid. Alle mensen die de waarheid …" at bounding box center [326, 105] width 432 height 82
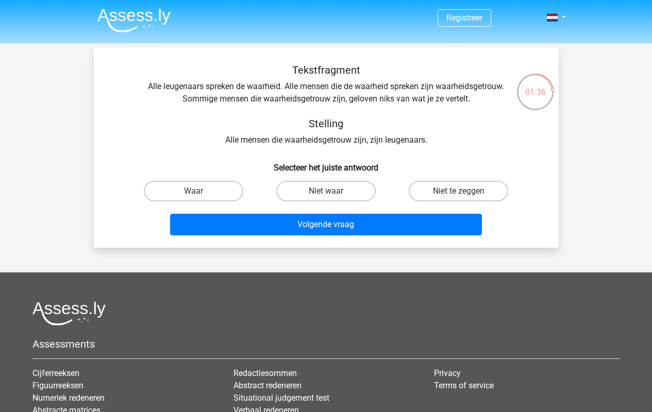
click at [449, 88] on div "Tekstfragment Alle leugenaars spreken de waarheid. Alle mensen die de waarheid …" at bounding box center [326, 105] width 432 height 82
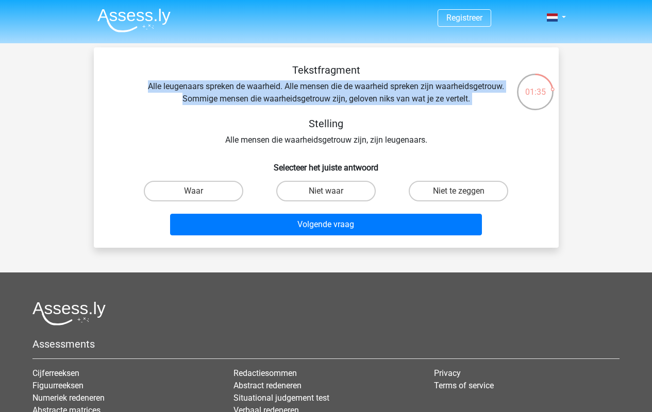
click at [449, 88] on div "Tekstfragment Alle leugenaars spreken de waarheid. Alle mensen die de waarheid …" at bounding box center [326, 105] width 432 height 82
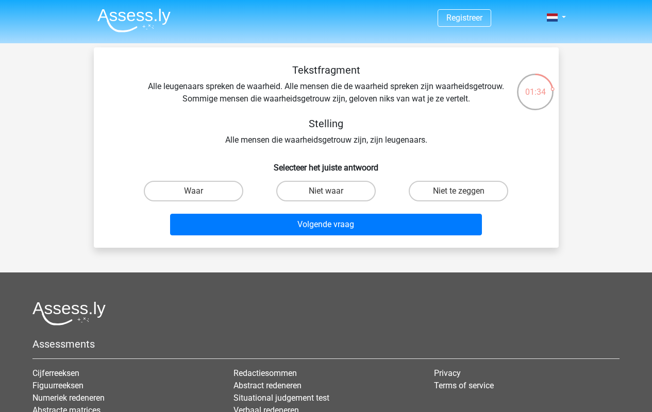
click at [449, 88] on div "Tekstfragment Alle leugenaars spreken de waarheid. Alle mensen die de waarheid …" at bounding box center [326, 105] width 432 height 82
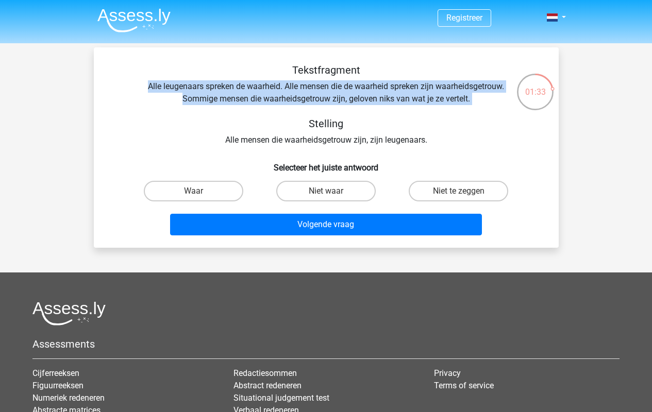
click at [437, 89] on div "Tekstfragment Alle leugenaars spreken de waarheid. Alle mensen die de waarheid …" at bounding box center [326, 105] width 432 height 82
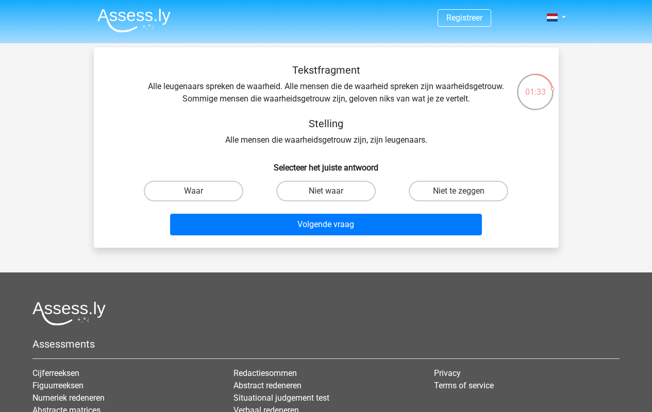
click at [437, 89] on div "Tekstfragment Alle leugenaars spreken de waarheid. Alle mensen die de waarheid …" at bounding box center [326, 105] width 432 height 82
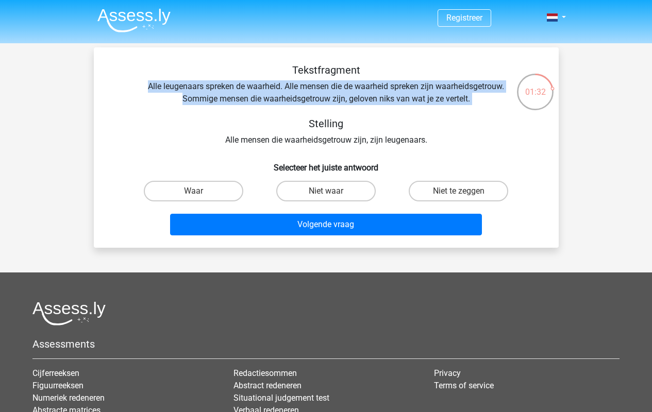
click at [437, 89] on div "Tekstfragment Alle leugenaars spreken de waarheid. Alle mensen die de waarheid …" at bounding box center [326, 105] width 432 height 82
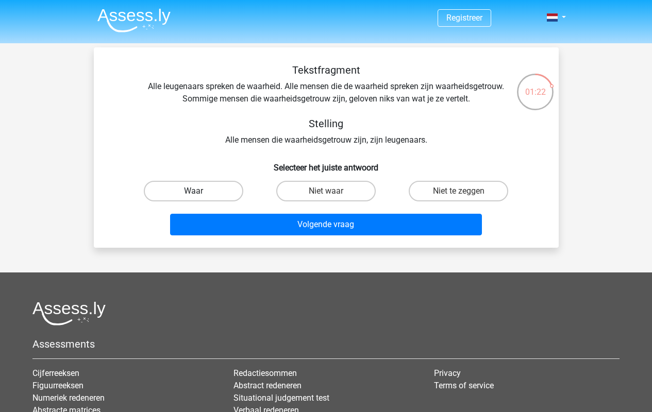
click at [210, 181] on label "Waar" at bounding box center [193, 191] width 99 height 21
click at [200, 191] on input "Waar" at bounding box center [196, 194] width 7 height 7
radio input "true"
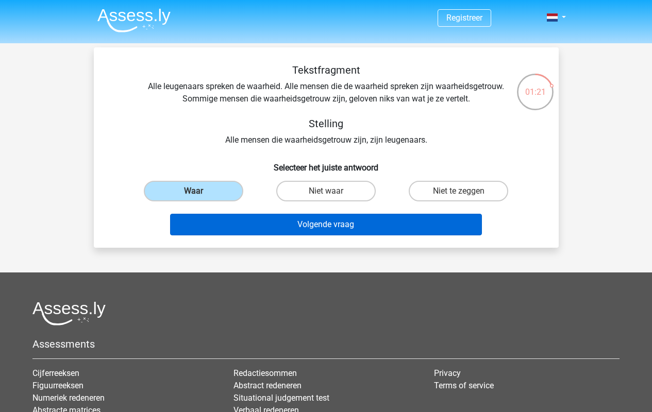
click at [294, 230] on button "Volgende vraag" at bounding box center [326, 225] width 312 height 22
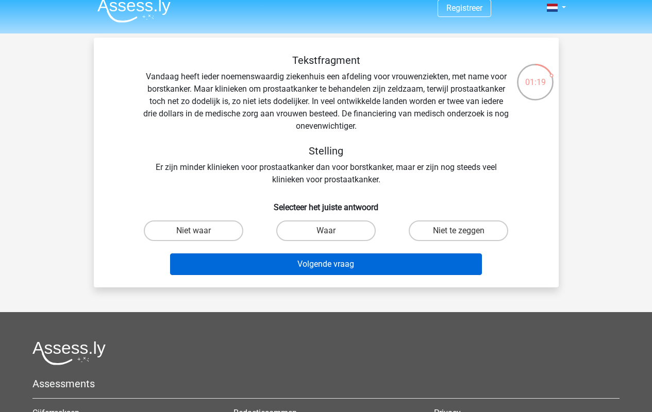
scroll to position [8, 0]
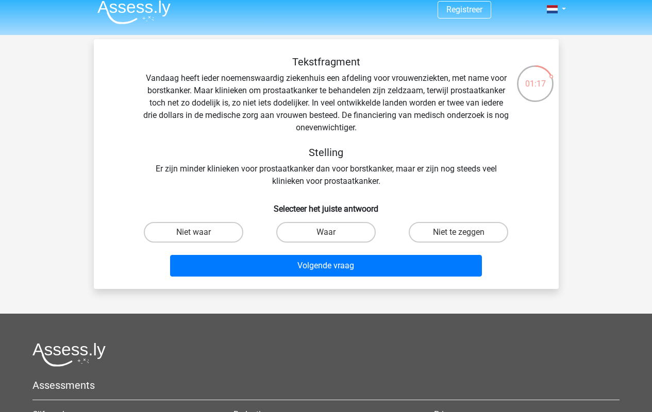
click at [356, 87] on div "Tekstfragment Vandaag heeft ieder noemenswaardig ziekenhuis een afdeling voor v…" at bounding box center [326, 122] width 432 height 132
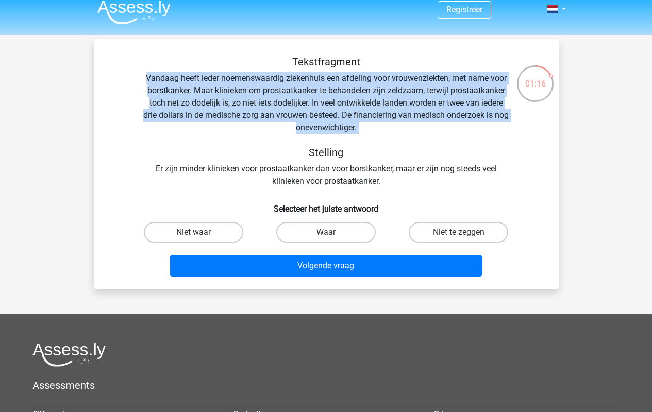
click at [340, 89] on div "Tekstfragment Vandaag heeft ieder noemenswaardig ziekenhuis een afdeling voor v…" at bounding box center [326, 122] width 432 height 132
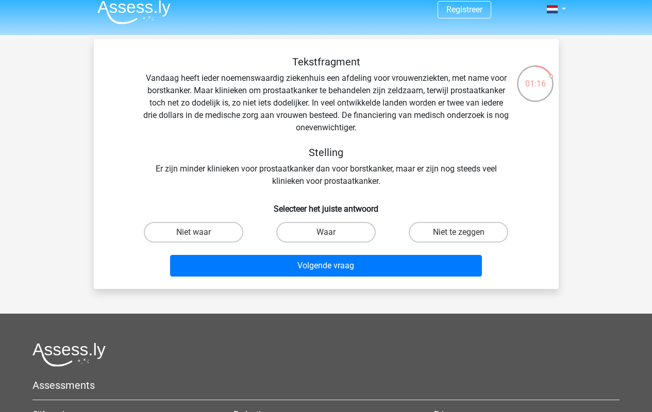
click at [340, 89] on div "Tekstfragment Vandaag heeft ieder noemenswaardig ziekenhuis een afdeling voor v…" at bounding box center [326, 122] width 432 height 132
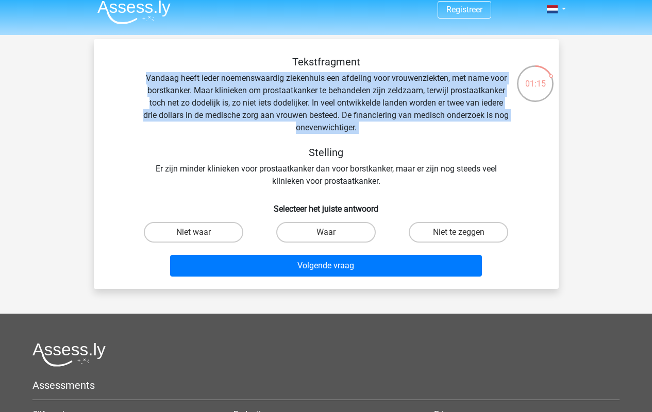
click at [340, 89] on div "Tekstfragment Vandaag heeft ieder noemenswaardig ziekenhuis een afdeling voor v…" at bounding box center [326, 122] width 432 height 132
click at [301, 98] on div "Tekstfragment Vandaag heeft ieder noemenswaardig ziekenhuis een afdeling voor v…" at bounding box center [326, 122] width 432 height 132
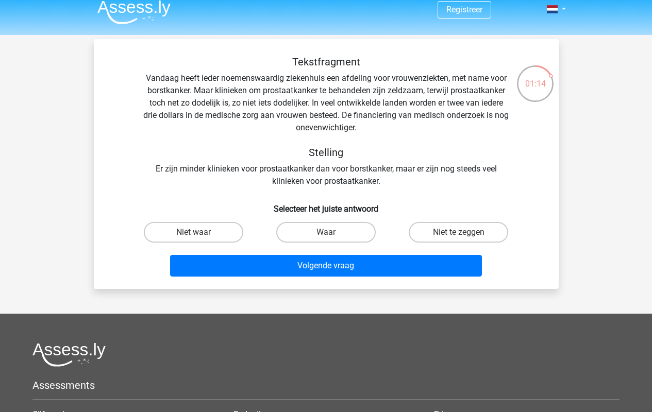
click at [301, 98] on div "Tekstfragment Vandaag heeft ieder noemenswaardig ziekenhuis een afdeling voor v…" at bounding box center [326, 122] width 432 height 132
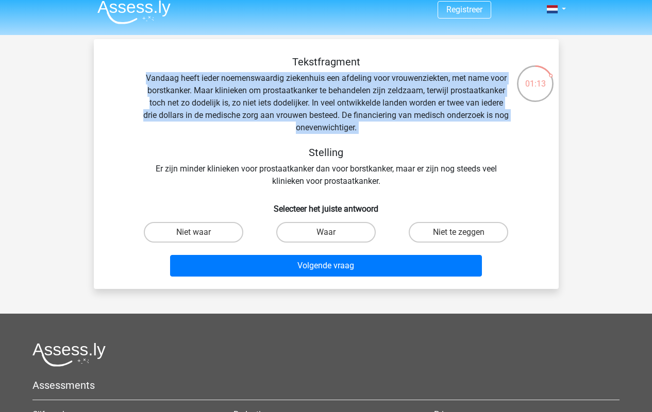
click at [301, 98] on div "Tekstfragment Vandaag heeft ieder noemenswaardig ziekenhuis een afdeling voor v…" at bounding box center [326, 122] width 432 height 132
click at [319, 92] on div "Tekstfragment Vandaag heeft ieder noemenswaardig ziekenhuis een afdeling voor v…" at bounding box center [326, 122] width 432 height 132
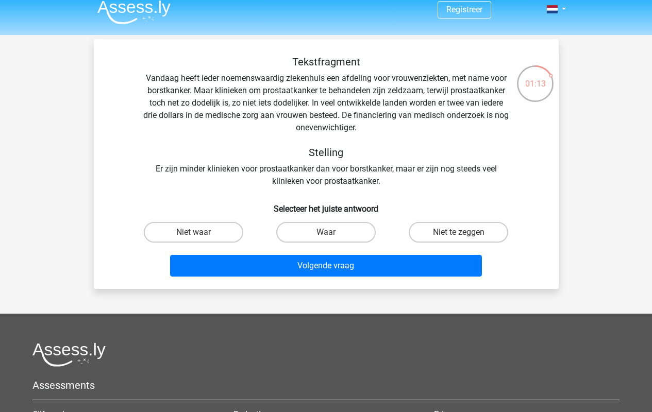
click at [319, 92] on div "Tekstfragment Vandaag heeft ieder noemenswaardig ziekenhuis een afdeling voor v…" at bounding box center [326, 122] width 432 height 132
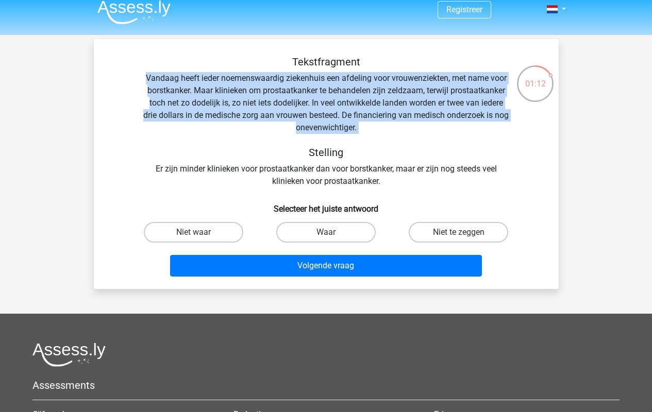
click at [316, 97] on div "Tekstfragment Vandaag heeft ieder noemenswaardig ziekenhuis een afdeling voor v…" at bounding box center [326, 122] width 432 height 132
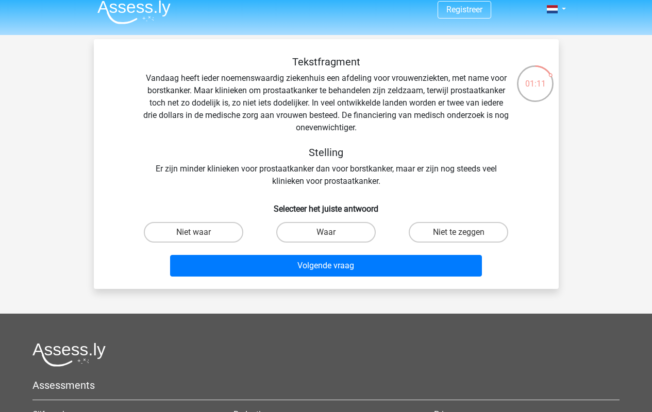
click at [316, 97] on div "Tekstfragment Vandaag heeft ieder noemenswaardig ziekenhuis een afdeling voor v…" at bounding box center [326, 122] width 432 height 132
click at [306, 107] on div "Tekstfragment Vandaag heeft ieder noemenswaardig ziekenhuis een afdeling voor v…" at bounding box center [326, 122] width 432 height 132
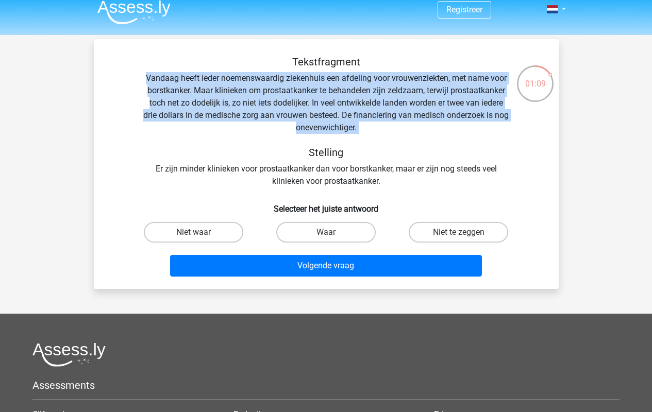
click at [306, 107] on div "Tekstfragment Vandaag heeft ieder noemenswaardig ziekenhuis een afdeling voor v…" at bounding box center [326, 122] width 432 height 132
click at [320, 100] on div "Tekstfragment Vandaag heeft ieder noemenswaardig ziekenhuis een afdeling voor v…" at bounding box center [326, 122] width 432 height 132
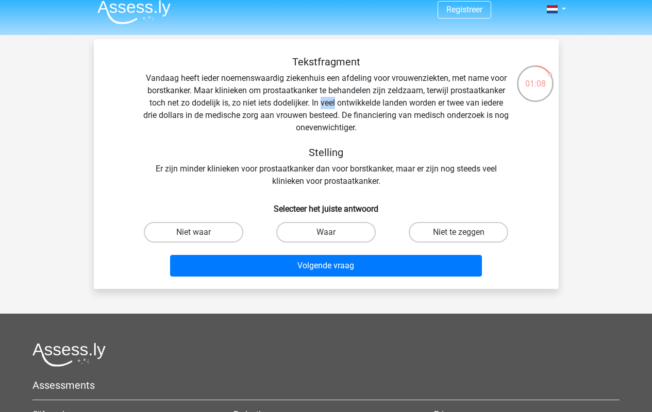
click at [320, 100] on div "Tekstfragment Vandaag heeft ieder noemenswaardig ziekenhuis een afdeling voor v…" at bounding box center [326, 122] width 432 height 132
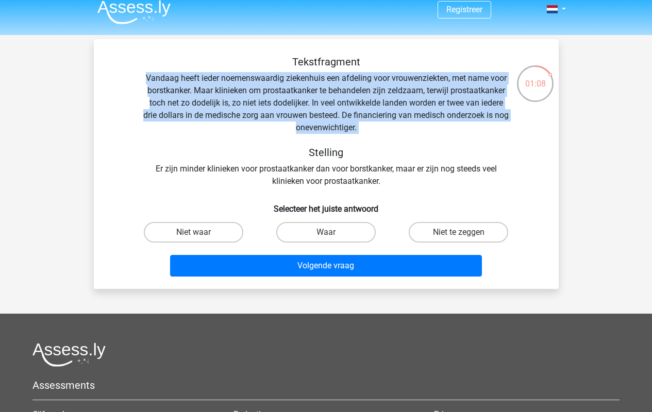
click at [320, 100] on div "Tekstfragment Vandaag heeft ieder noemenswaardig ziekenhuis een afdeling voor v…" at bounding box center [326, 122] width 432 height 132
click at [319, 112] on div "Tekstfragment Vandaag heeft ieder noemenswaardig ziekenhuis een afdeling voor v…" at bounding box center [326, 122] width 432 height 132
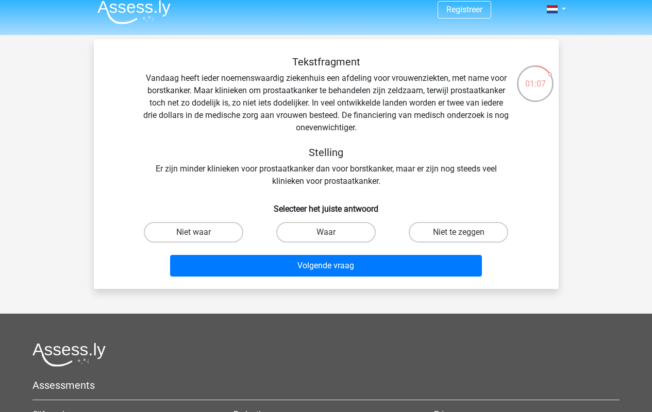
click at [319, 112] on div "Tekstfragment Vandaag heeft ieder noemenswaardig ziekenhuis een afdeling voor v…" at bounding box center [326, 122] width 432 height 132
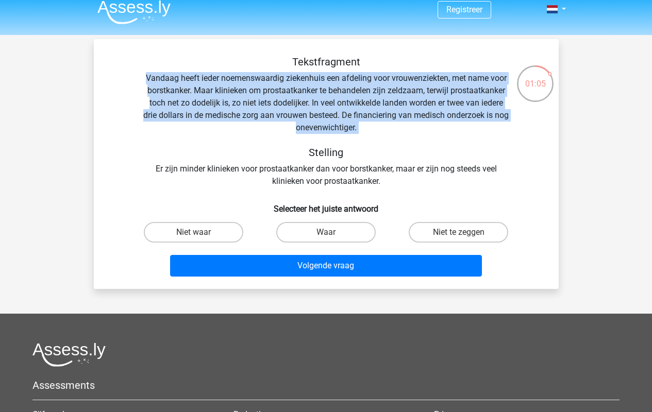
click at [319, 112] on div "Tekstfragment Vandaag heeft ieder noemenswaardig ziekenhuis een afdeling voor v…" at bounding box center [326, 122] width 432 height 132
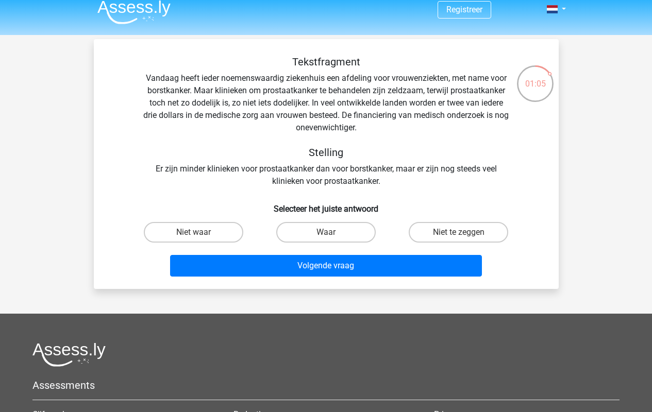
click at [319, 112] on div "Tekstfragment Vandaag heeft ieder noemenswaardig ziekenhuis een afdeling voor v…" at bounding box center [326, 122] width 432 height 132
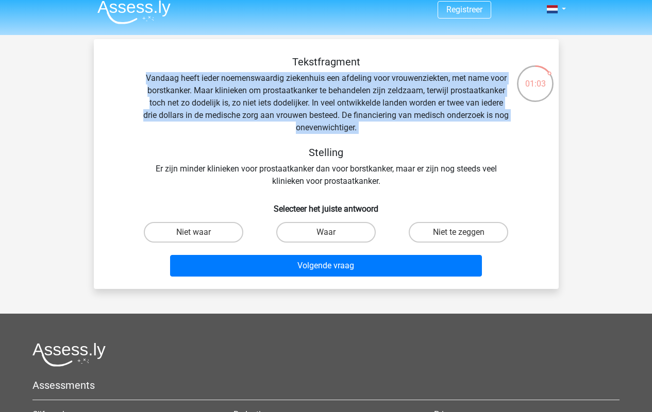
click at [319, 112] on div "Tekstfragment Vandaag heeft ieder noemenswaardig ziekenhuis een afdeling voor v…" at bounding box center [326, 122] width 432 height 132
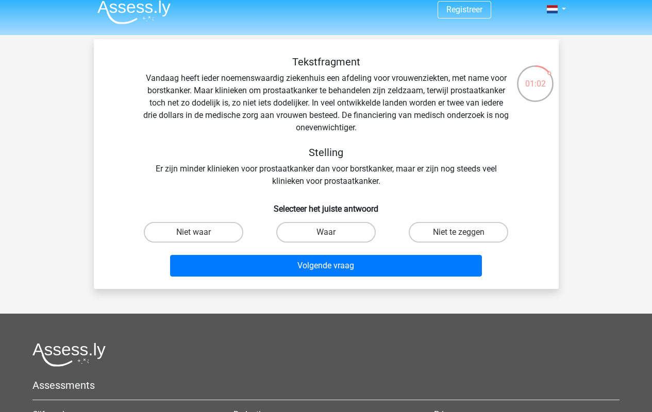
click at [319, 112] on div "Tekstfragment Vandaag heeft ieder noemenswaardig ziekenhuis een afdeling voor v…" at bounding box center [326, 122] width 432 height 132
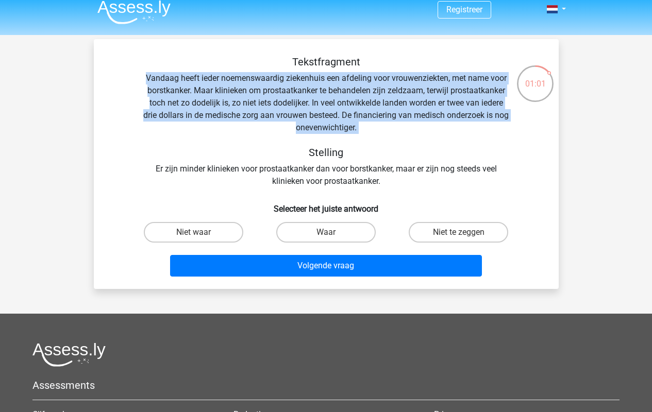
click at [318, 106] on div "Tekstfragment Vandaag heeft ieder noemenswaardig ziekenhuis een afdeling voor v…" at bounding box center [326, 122] width 432 height 132
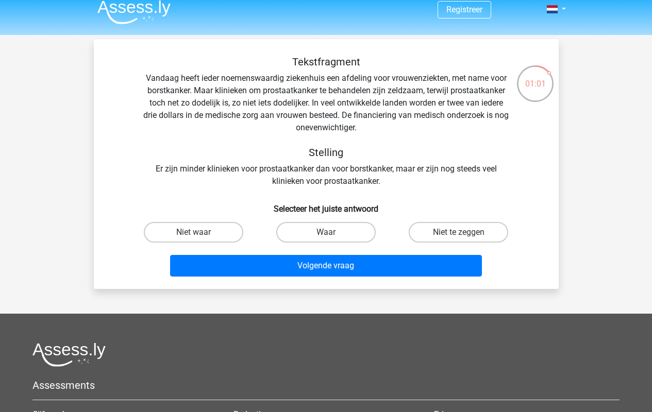
click at [318, 106] on div "Tekstfragment Vandaag heeft ieder noemenswaardig ziekenhuis een afdeling voor v…" at bounding box center [326, 122] width 432 height 132
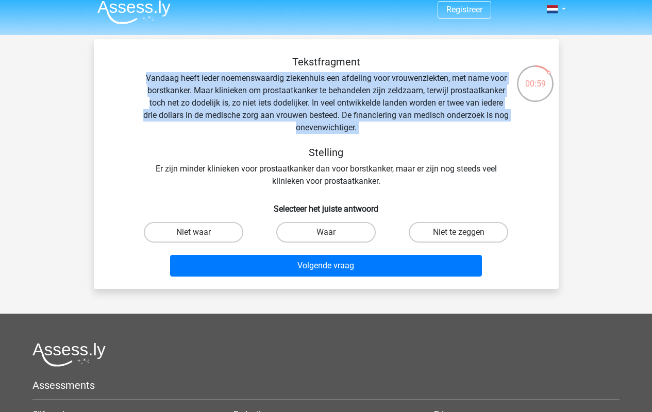
click at [318, 106] on div "Tekstfragment Vandaag heeft ieder noemenswaardig ziekenhuis een afdeling voor v…" at bounding box center [326, 122] width 432 height 132
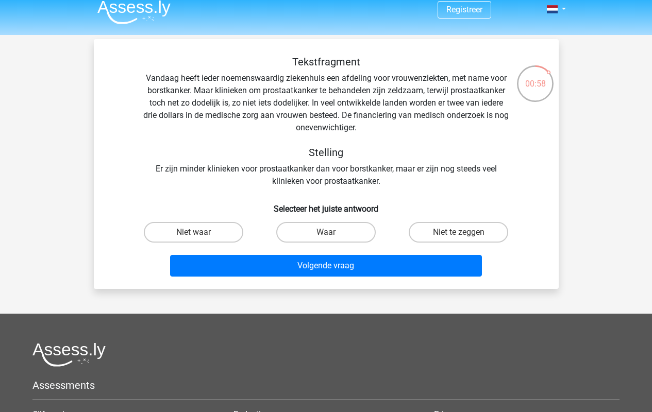
click at [318, 106] on div "Tekstfragment Vandaag heeft ieder noemenswaardig ziekenhuis een afdeling voor v…" at bounding box center [326, 122] width 432 height 132
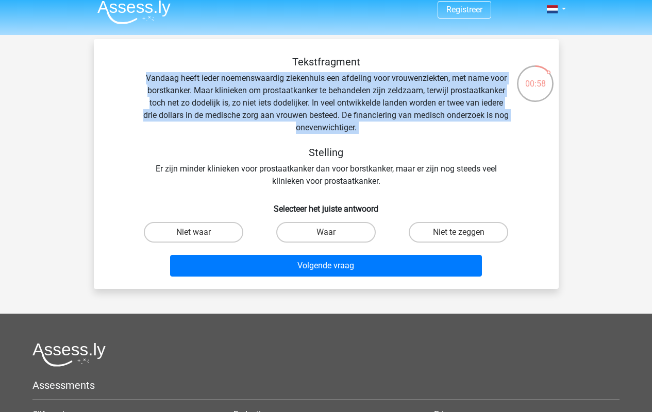
click at [318, 106] on div "Tekstfragment Vandaag heeft ieder noemenswaardig ziekenhuis een afdeling voor v…" at bounding box center [326, 122] width 432 height 132
click at [320, 112] on div "Tekstfragment Vandaag heeft ieder noemenswaardig ziekenhuis een afdeling voor v…" at bounding box center [326, 122] width 432 height 132
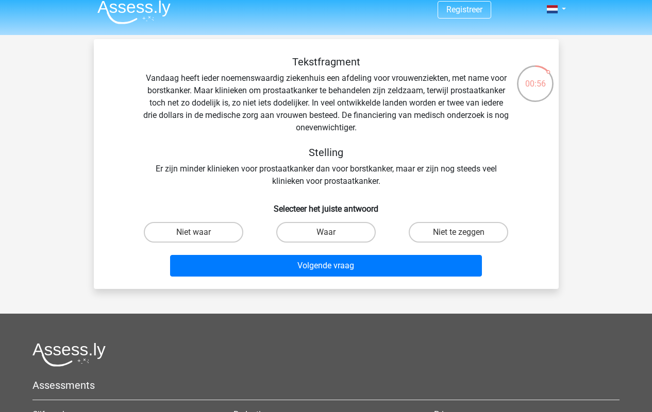
click at [320, 112] on div "Tekstfragment Vandaag heeft ieder noemenswaardig ziekenhuis een afdeling voor v…" at bounding box center [326, 122] width 432 height 132
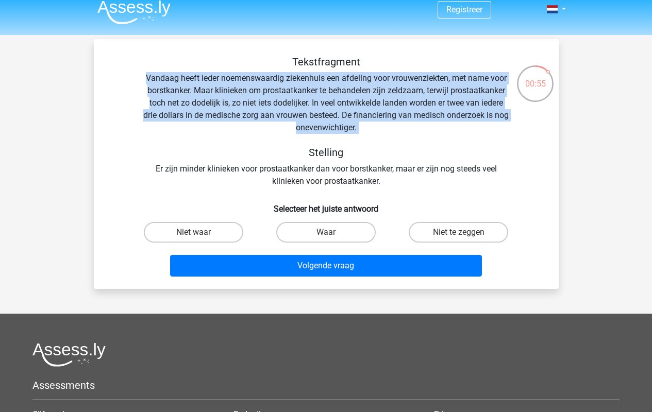
click at [320, 112] on div "Tekstfragment Vandaag heeft ieder noemenswaardig ziekenhuis een afdeling voor v…" at bounding box center [326, 122] width 432 height 132
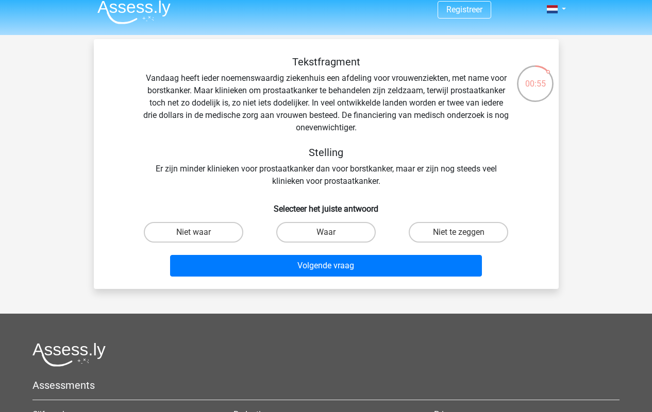
click at [320, 112] on div "Tekstfragment Vandaag heeft ieder noemenswaardig ziekenhuis een afdeling voor v…" at bounding box center [326, 122] width 432 height 132
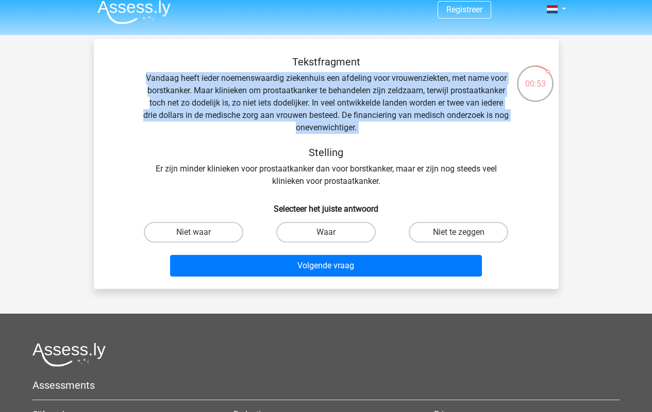
click at [326, 111] on div "Tekstfragment Vandaag heeft ieder noemenswaardig ziekenhuis een afdeling voor v…" at bounding box center [326, 122] width 432 height 132
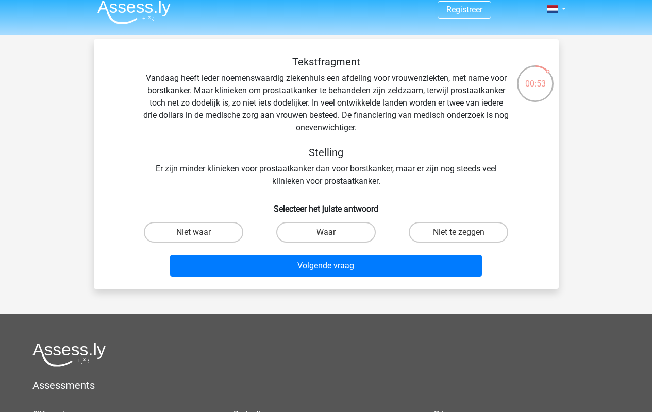
click at [326, 111] on div "Tekstfragment Vandaag heeft ieder noemenswaardig ziekenhuis een afdeling voor v…" at bounding box center [326, 122] width 432 height 132
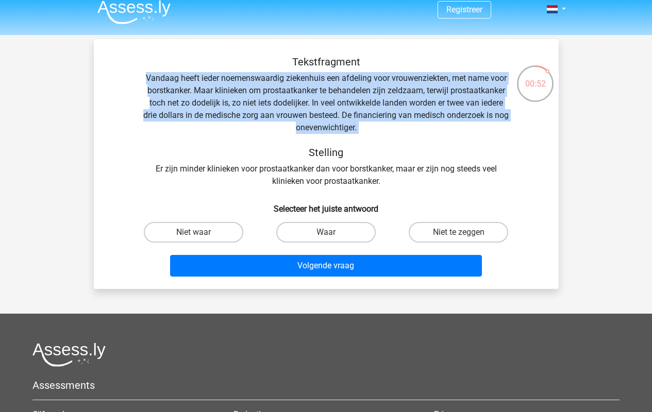
click at [326, 111] on div "Tekstfragment Vandaag heeft ieder noemenswaardig ziekenhuis een afdeling voor v…" at bounding box center [326, 122] width 432 height 132
click at [347, 108] on div "Tekstfragment Vandaag heeft ieder noemenswaardig ziekenhuis een afdeling voor v…" at bounding box center [326, 122] width 432 height 132
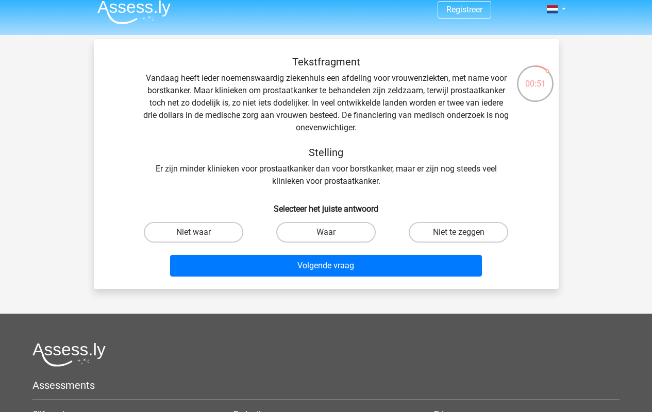
click at [347, 108] on div "Tekstfragment Vandaag heeft ieder noemenswaardig ziekenhuis een afdeling voor v…" at bounding box center [326, 122] width 432 height 132
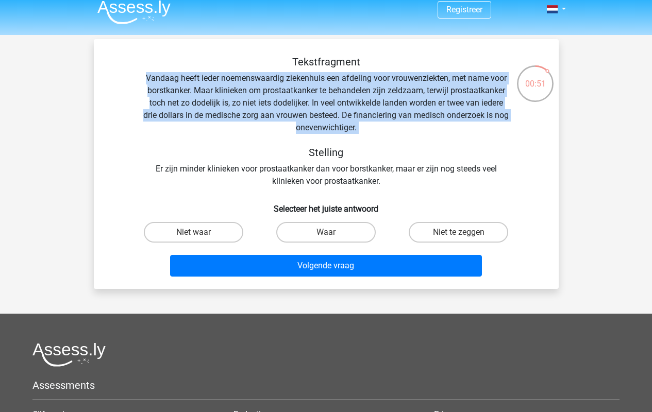
click at [347, 108] on div "Tekstfragment Vandaag heeft ieder noemenswaardig ziekenhuis een afdeling voor v…" at bounding box center [326, 122] width 432 height 132
click at [370, 111] on div "Tekstfragment Vandaag heeft ieder noemenswaardig ziekenhuis een afdeling voor v…" at bounding box center [326, 122] width 432 height 132
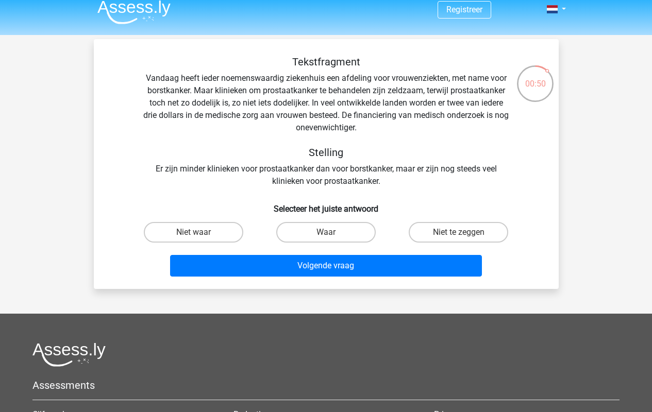
click at [370, 111] on div "Tekstfragment Vandaag heeft ieder noemenswaardig ziekenhuis een afdeling voor v…" at bounding box center [326, 122] width 432 height 132
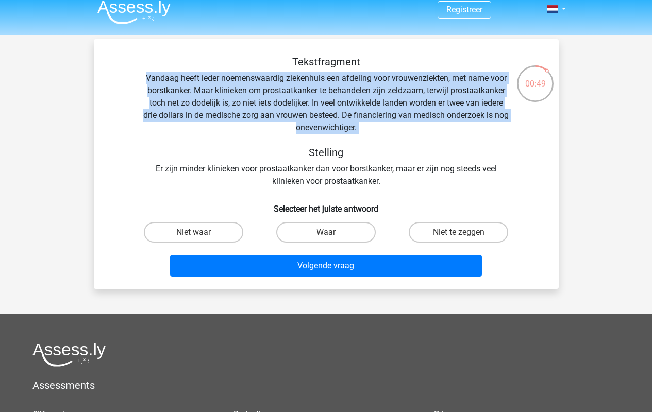
click at [370, 111] on div "Tekstfragment Vandaag heeft ieder noemenswaardig ziekenhuis een afdeling voor v…" at bounding box center [326, 122] width 432 height 132
click at [357, 114] on div "Tekstfragment Vandaag heeft ieder noemenswaardig ziekenhuis een afdeling voor v…" at bounding box center [326, 122] width 432 height 132
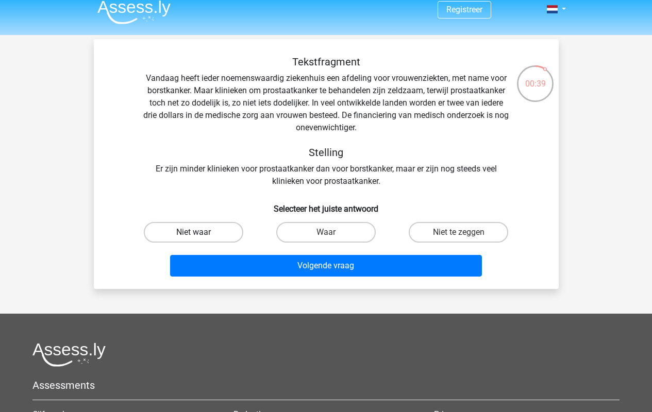
click at [221, 223] on label "Niet waar" at bounding box center [193, 232] width 99 height 21
click at [200, 232] on input "Niet waar" at bounding box center [196, 235] width 7 height 7
radio input "true"
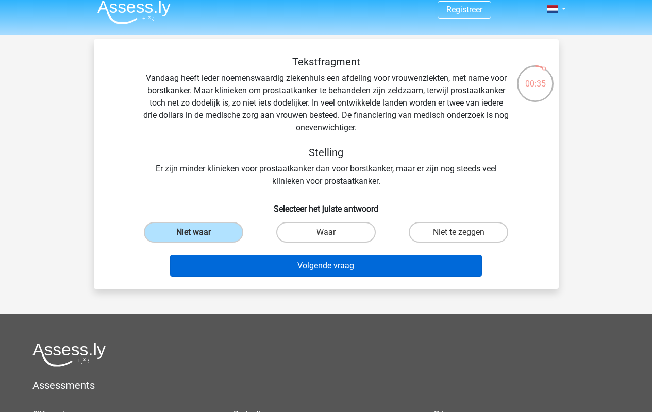
click at [285, 265] on button "Volgende vraag" at bounding box center [326, 266] width 312 height 22
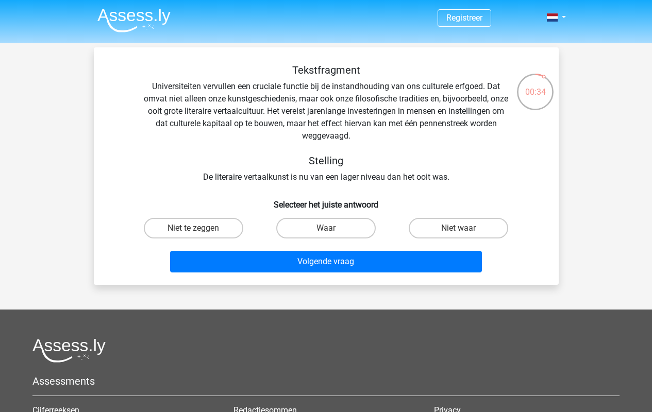
scroll to position [0, 0]
click at [331, 122] on div "Tekstfragment Universiteiten vervullen een cruciale functie bij de instandhoudi…" at bounding box center [326, 124] width 432 height 120
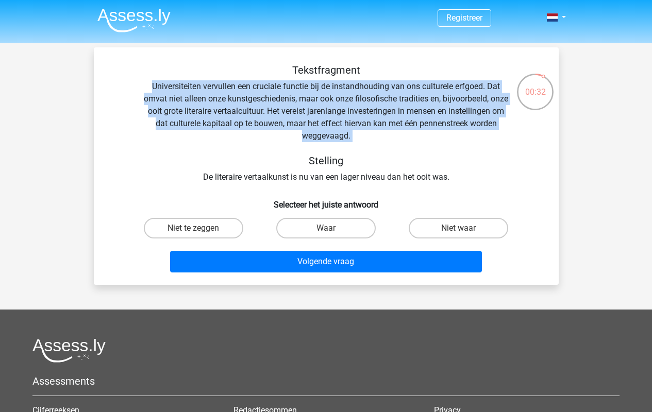
click at [324, 91] on div "Tekstfragment Universiteiten vervullen een cruciale functie bij de instandhoudi…" at bounding box center [326, 124] width 432 height 120
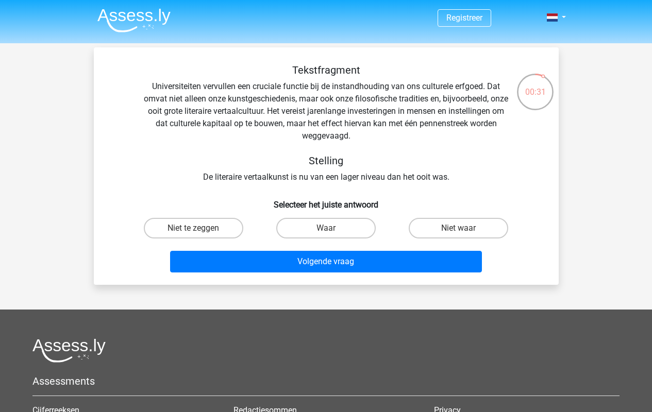
click at [324, 91] on div "Tekstfragment Universiteiten vervullen een cruciale functie bij de instandhoudi…" at bounding box center [326, 124] width 432 height 120
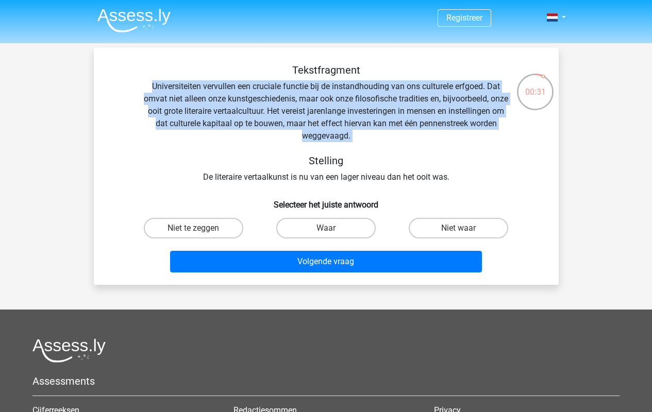
click at [324, 91] on div "Tekstfragment Universiteiten vervullen een cruciale functie bij de instandhoudi…" at bounding box center [326, 124] width 432 height 120
click at [311, 99] on div "Tekstfragment Universiteiten vervullen een cruciale functie bij de instandhoudi…" at bounding box center [326, 124] width 432 height 120
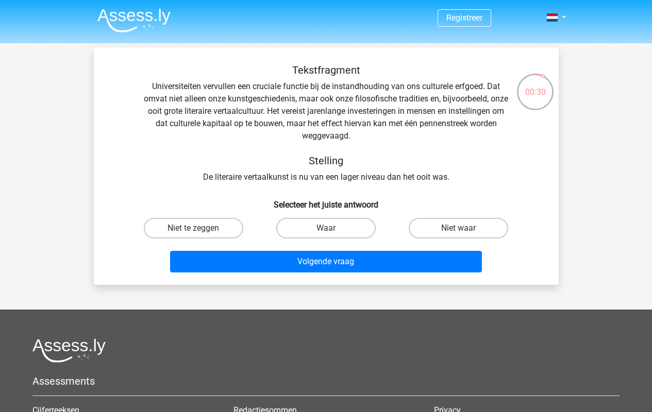
click at [311, 99] on div "Tekstfragment Universiteiten vervullen een cruciale functie bij de instandhoudi…" at bounding box center [326, 124] width 432 height 120
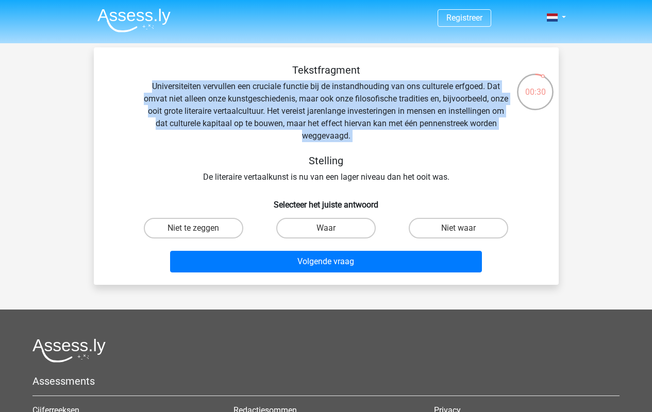
click at [311, 99] on div "Tekstfragment Universiteiten vervullen een cruciale functie bij de instandhoudi…" at bounding box center [326, 124] width 432 height 120
click at [300, 110] on div "Tekstfragment Universiteiten vervullen een cruciale functie bij de instandhoudi…" at bounding box center [326, 124] width 432 height 120
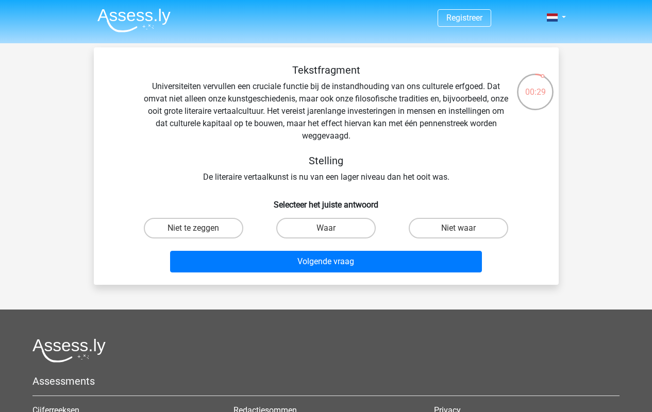
click at [300, 110] on div "Tekstfragment Universiteiten vervullen een cruciale functie bij de instandhoudi…" at bounding box center [326, 124] width 432 height 120
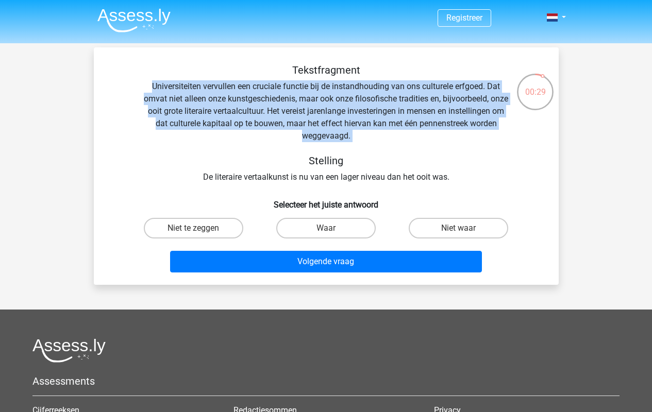
click at [300, 110] on div "Tekstfragment Universiteiten vervullen een cruciale functie bij de instandhoudi…" at bounding box center [326, 124] width 432 height 120
click at [306, 120] on div "Tekstfragment Universiteiten vervullen een cruciale functie bij de instandhoudi…" at bounding box center [326, 124] width 432 height 120
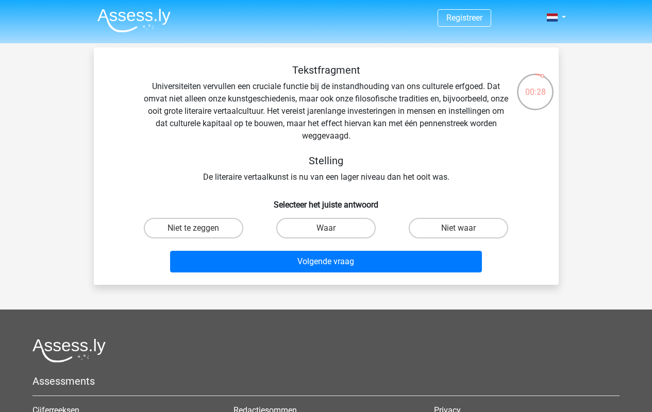
click at [306, 120] on div "Tekstfragment Universiteiten vervullen een cruciale functie bij de instandhoudi…" at bounding box center [326, 124] width 432 height 120
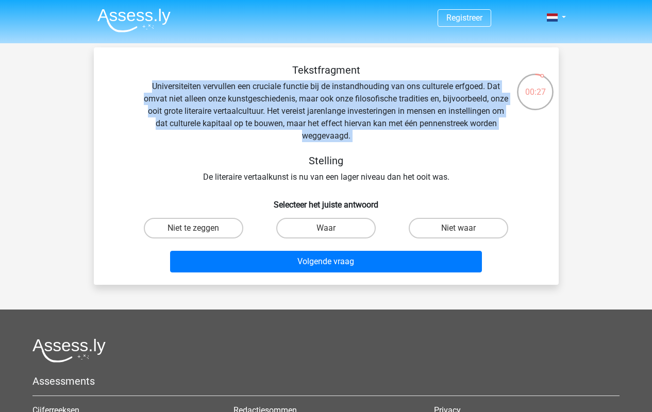
click at [306, 120] on div "Tekstfragment Universiteiten vervullen een cruciale functie bij de instandhoudi…" at bounding box center [326, 124] width 432 height 120
click at [306, 125] on div "Tekstfragment Universiteiten vervullen een cruciale functie bij de instandhoudi…" at bounding box center [326, 124] width 432 height 120
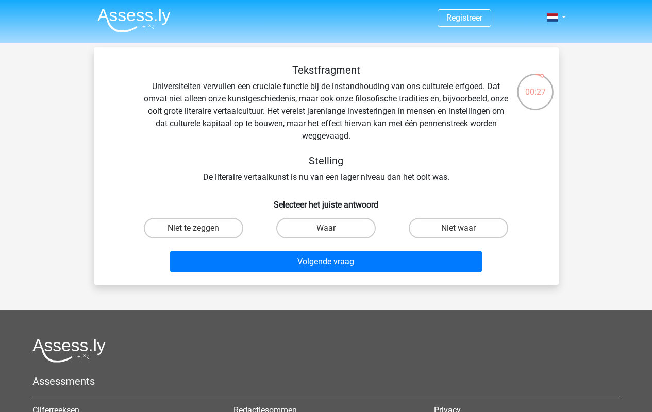
click at [306, 125] on div "Tekstfragment Universiteiten vervullen een cruciale functie bij de instandhoudi…" at bounding box center [326, 124] width 432 height 120
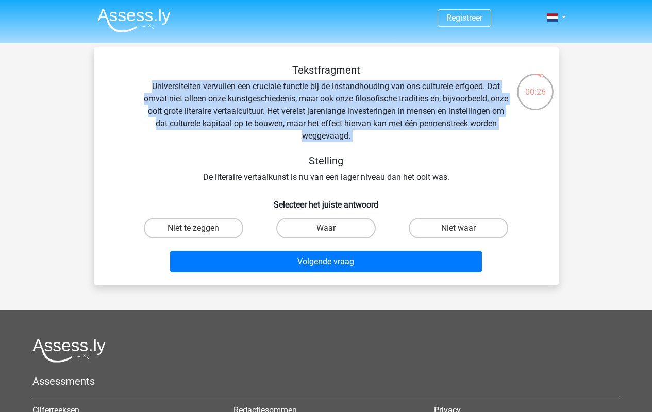
click at [306, 125] on div "Tekstfragment Universiteiten vervullen een cruciale functie bij de instandhoudi…" at bounding box center [326, 124] width 432 height 120
click at [314, 118] on div "Tekstfragment Universiteiten vervullen een cruciale functie bij de instandhoudi…" at bounding box center [326, 124] width 432 height 120
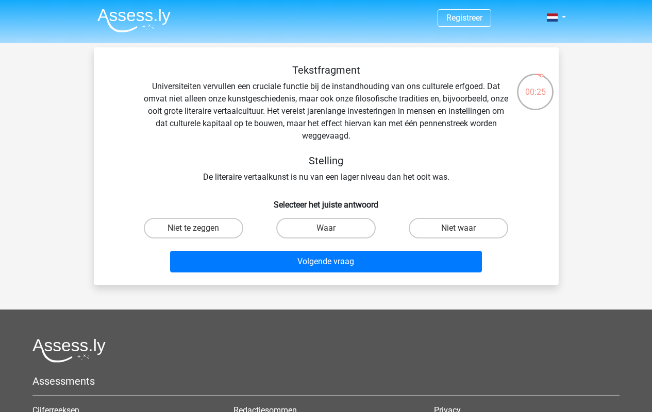
click at [314, 118] on div "Tekstfragment Universiteiten vervullen een cruciale functie bij de instandhoudi…" at bounding box center [326, 124] width 432 height 120
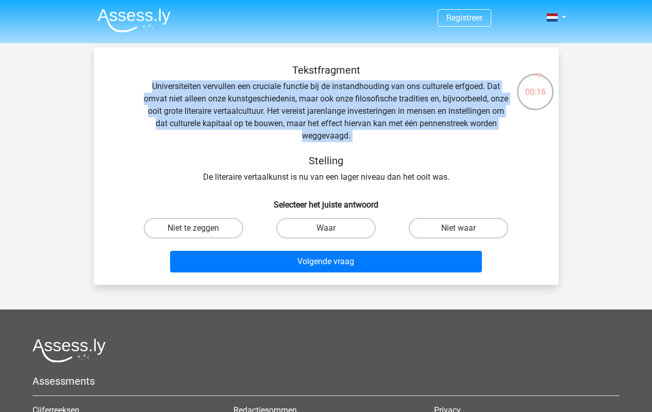
click at [314, 118] on div "Tekstfragment Universiteiten vervullen een cruciale functie bij de instandhoudi…" at bounding box center [326, 124] width 432 height 120
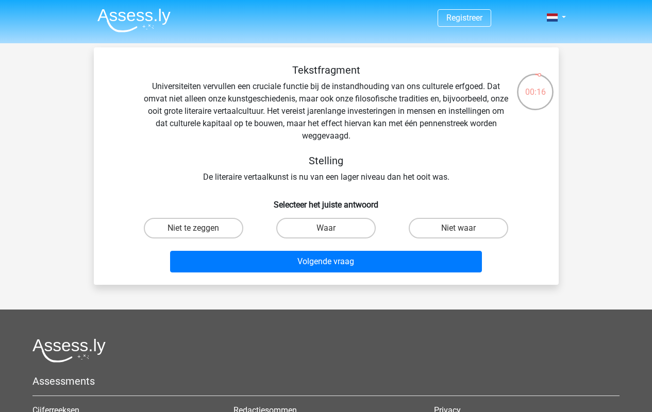
click at [314, 118] on div "Tekstfragment Universiteiten vervullen een cruciale functie bij de instandhoudi…" at bounding box center [326, 124] width 432 height 120
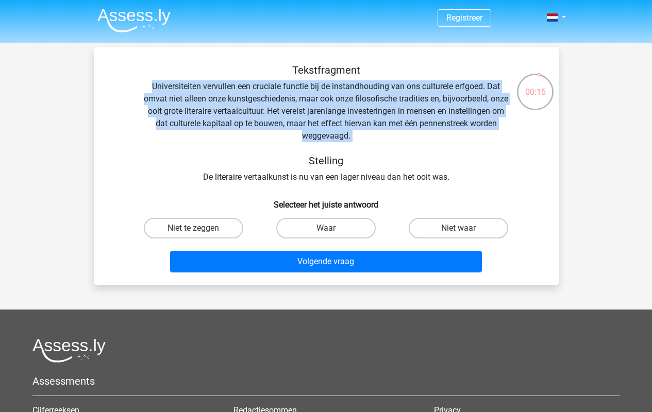
click at [342, 115] on div "Tekstfragment Universiteiten vervullen een cruciale functie bij de instandhoudi…" at bounding box center [326, 124] width 432 height 120
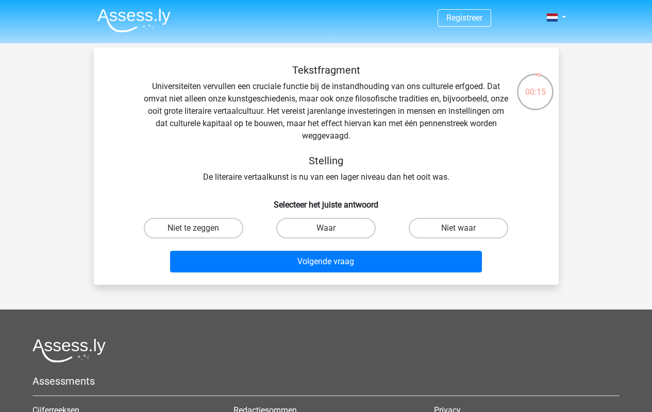
click at [342, 115] on div "Tekstfragment Universiteiten vervullen een cruciale functie bij de instandhoudi…" at bounding box center [326, 124] width 432 height 120
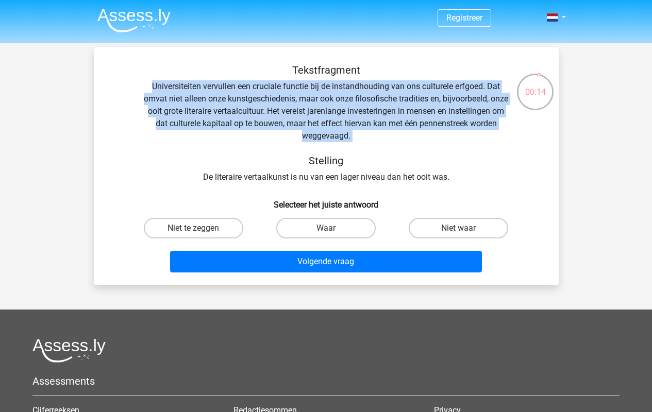
click at [342, 115] on div "Tekstfragment Universiteiten vervullen een cruciale functie bij de instandhoudi…" at bounding box center [326, 124] width 432 height 120
click at [350, 116] on div "Tekstfragment Universiteiten vervullen een cruciale functie bij de instandhoudi…" at bounding box center [326, 124] width 432 height 120
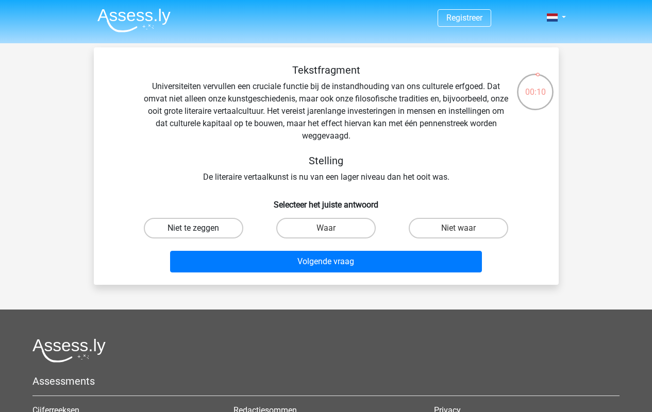
click at [226, 233] on label "Niet te zeggen" at bounding box center [193, 228] width 99 height 21
click at [200, 233] on input "Niet te zeggen" at bounding box center [196, 231] width 7 height 7
radio input "true"
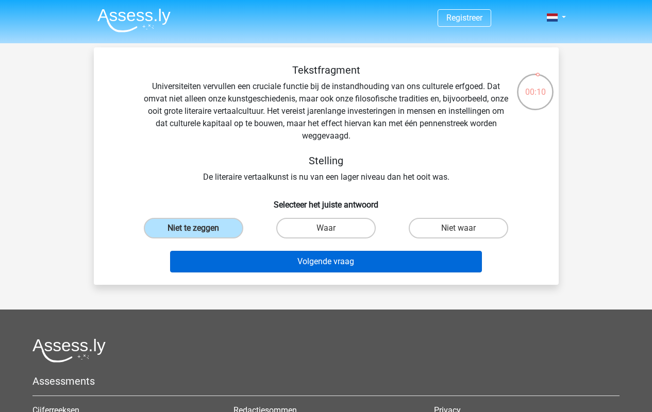
click at [270, 258] on button "Volgende vraag" at bounding box center [326, 262] width 312 height 22
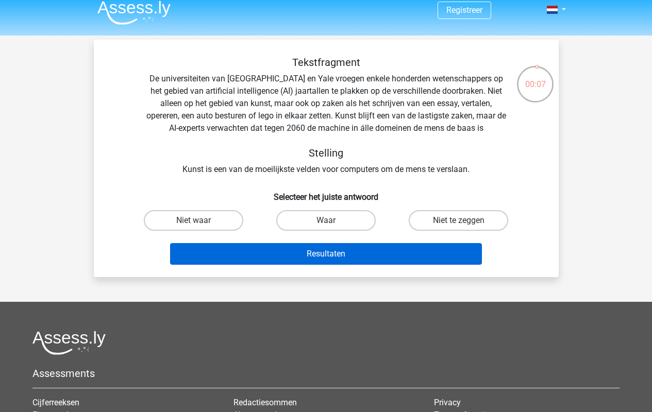
scroll to position [7, 0]
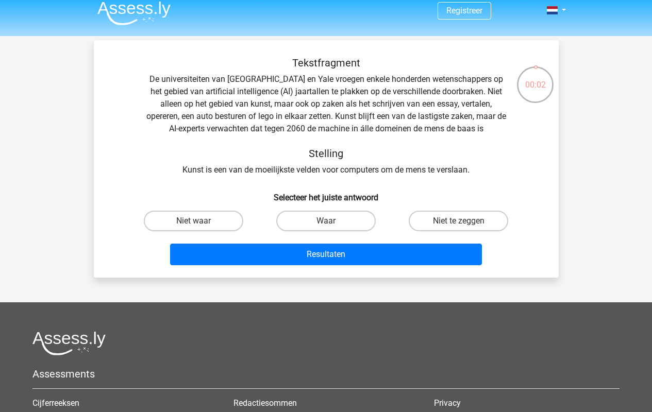
click at [357, 98] on div "Tekstfragment De universiteiten van Oxford en Yale vroegen enkele honderden wet…" at bounding box center [326, 117] width 432 height 120
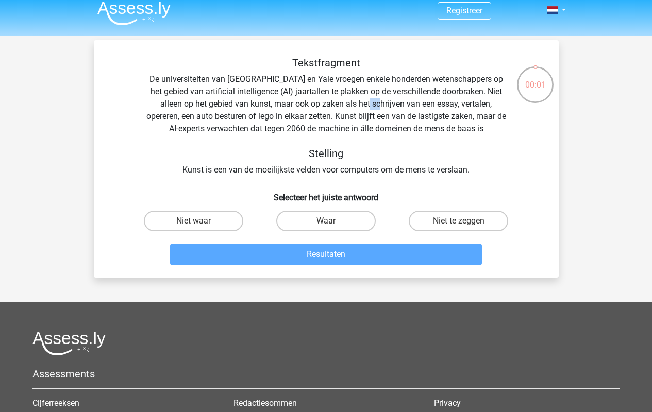
click at [357, 98] on div "Tekstfragment De universiteiten van Oxford en Yale vroegen enkele honderden wet…" at bounding box center [326, 117] width 432 height 120
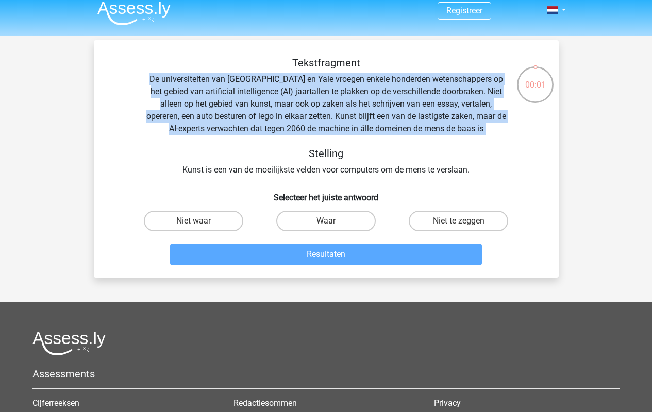
click at [357, 98] on div "Tekstfragment De universiteiten van Oxford en Yale vroegen enkele honderden wet…" at bounding box center [326, 117] width 432 height 120
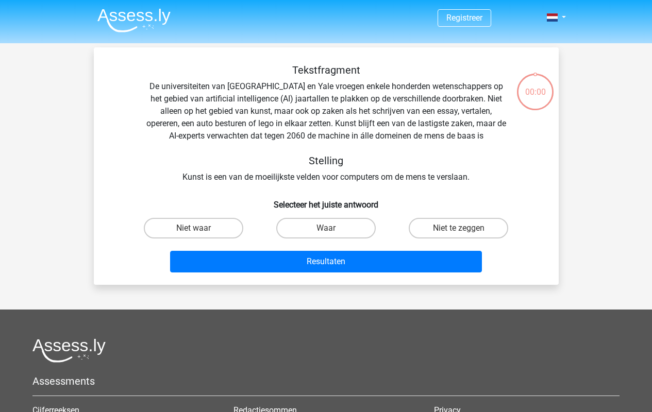
scroll to position [7, 0]
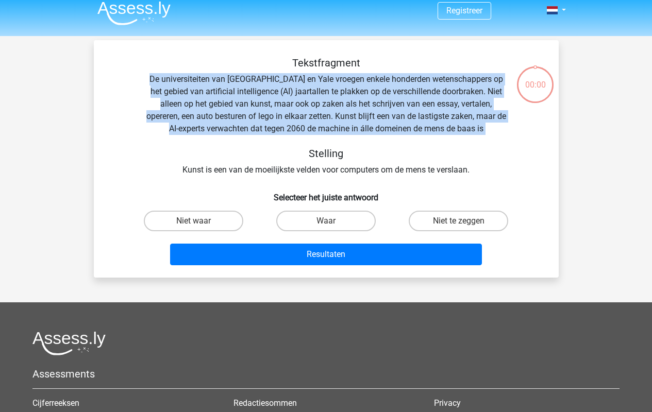
click at [357, 98] on div "Tekstfragment De universiteiten van Oxford en Yale vroegen enkele honderden wet…" at bounding box center [326, 117] width 432 height 120
